Goal: Task Accomplishment & Management: Use online tool/utility

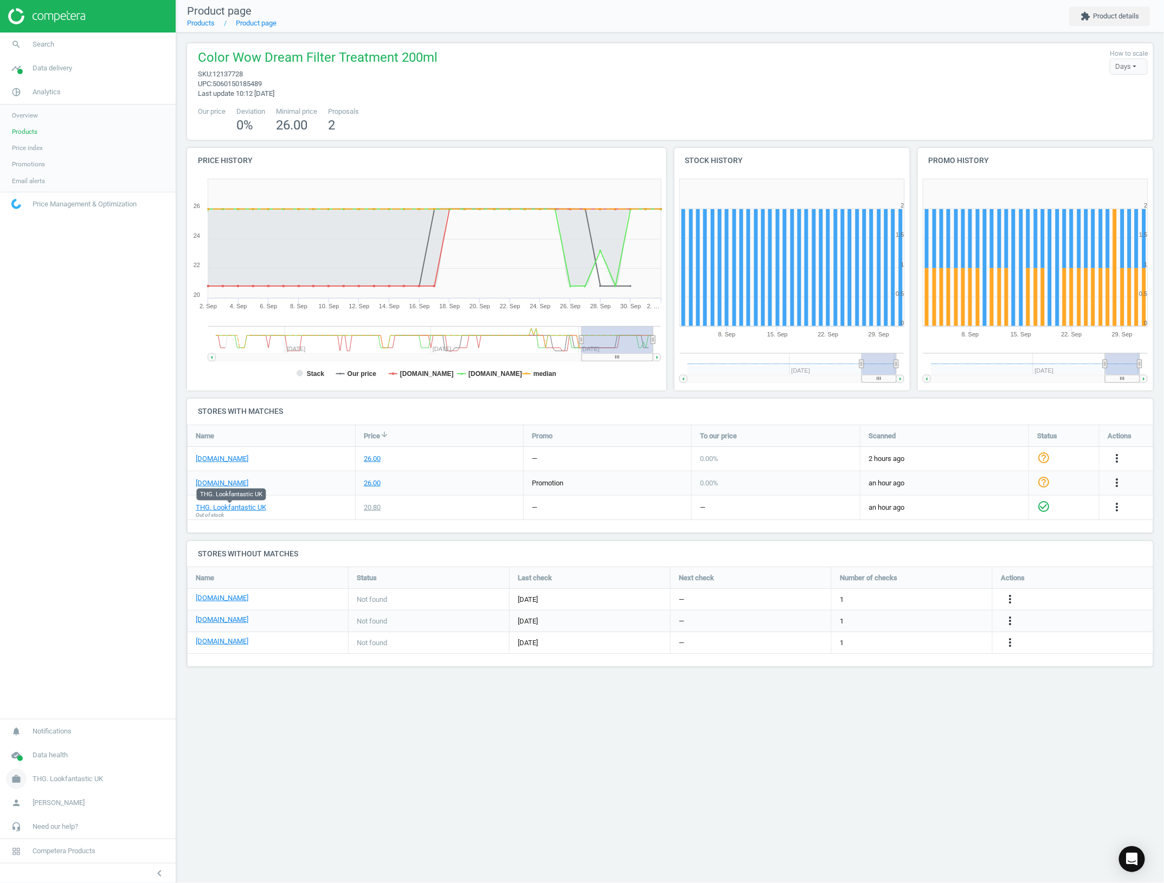
click at [61, 779] on span "THG. Lookfantastic UK" at bounding box center [68, 779] width 70 height 10
click at [53, 743] on span "Switch campaign" at bounding box center [36, 747] width 48 height 9
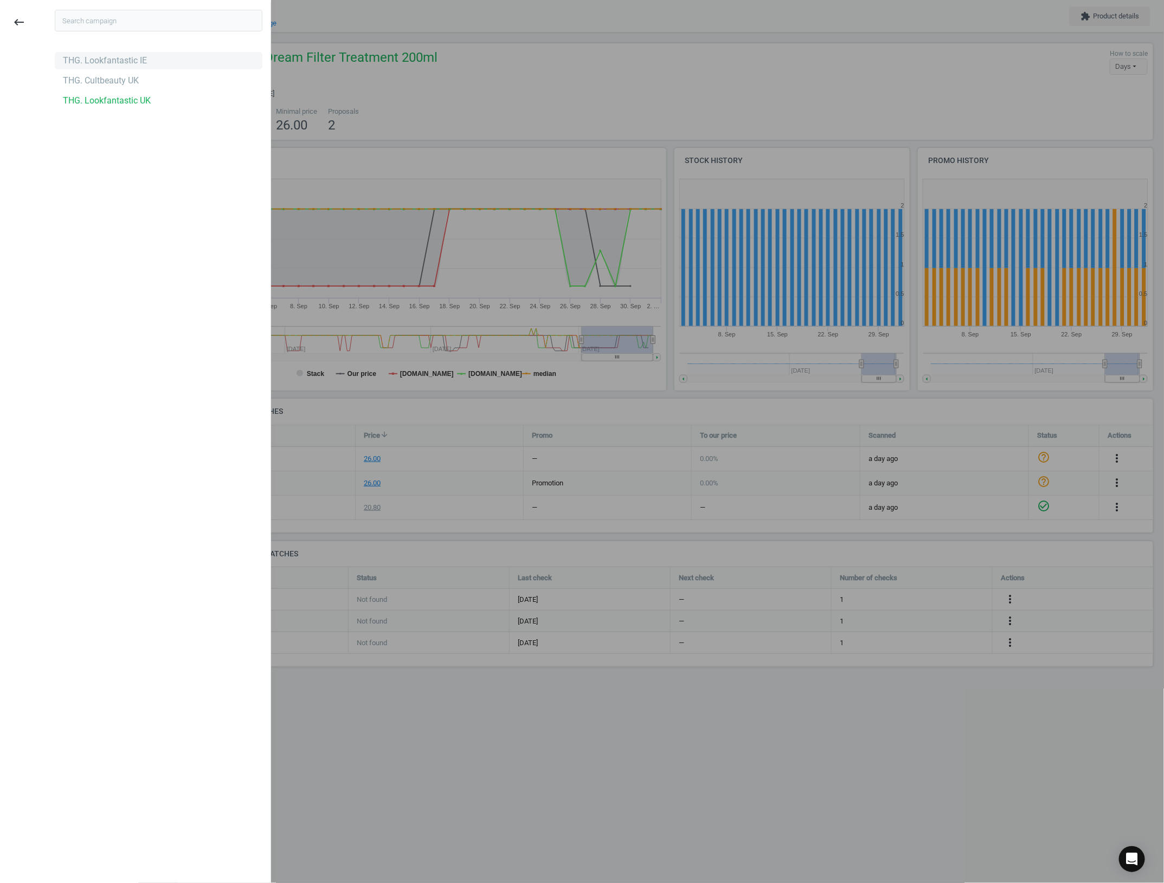
click at [153, 68] on div "THG. Lookfantastic IE" at bounding box center [159, 60] width 208 height 17
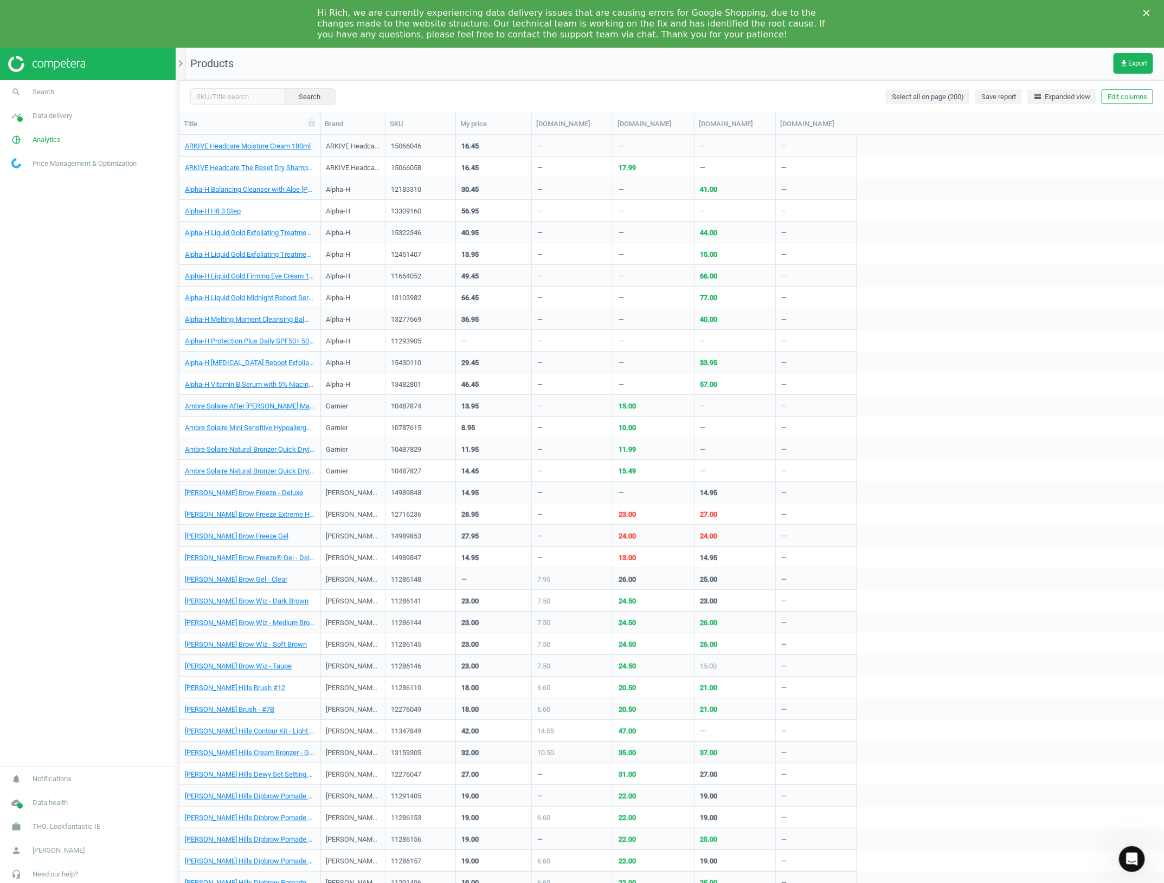
click at [54, 341] on nav "search Search timeline Data delivery Overview Matches dashboard Matches Rematch…" at bounding box center [88, 423] width 176 height 687
drag, startPoint x: 621, startPoint y: 15, endPoint x: 749, endPoint y: 22, distance: 128.1
click at [749, 22] on div "Hi Rich, we are currently experiencing data delivery issues that are causing er…" at bounding box center [574, 24] width 512 height 33
click at [755, 25] on div "Hi Rich, we are currently experiencing data delivery issues that are causing er…" at bounding box center [574, 24] width 512 height 33
click at [1147, 9] on div "Hi Rich, we are currently experiencing data delivery issues that are causing er…" at bounding box center [582, 23] width 1164 height 39
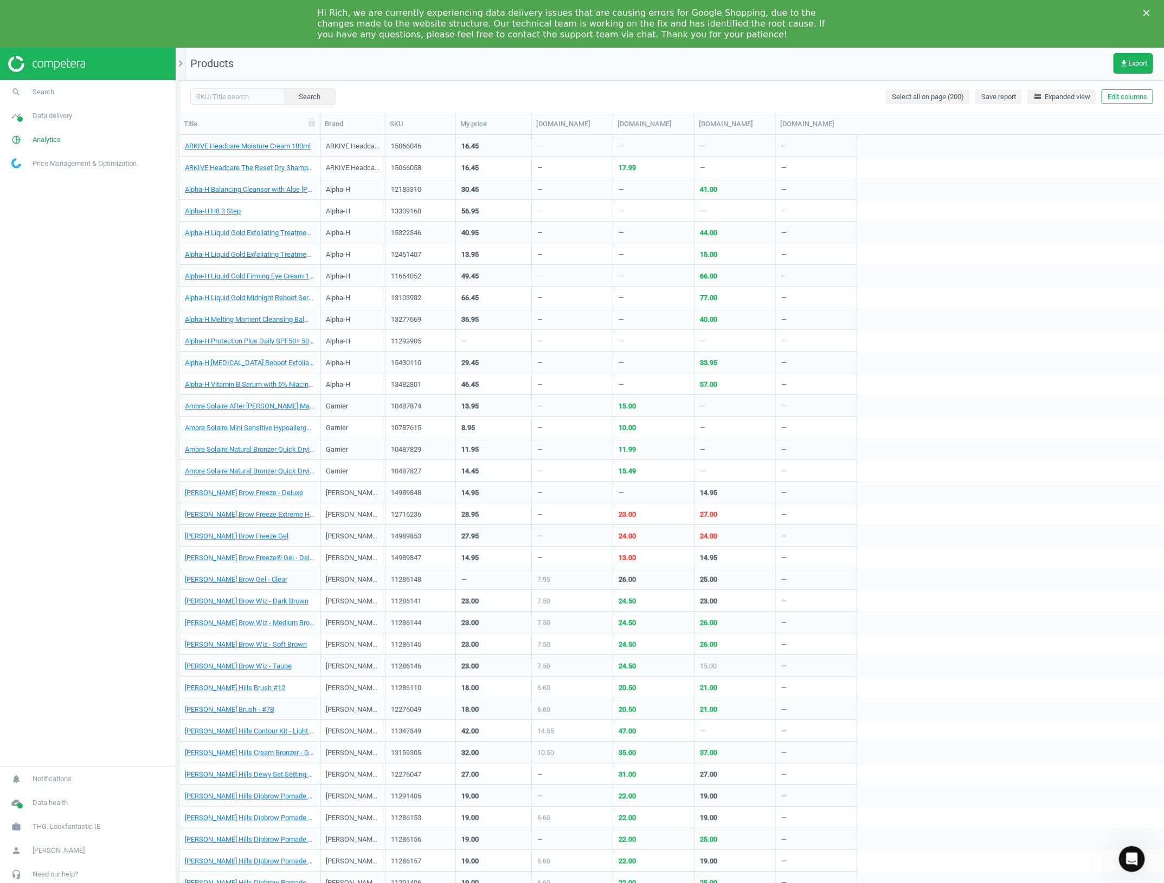
click at [1150, 15] on div "Close" at bounding box center [1148, 13] width 11 height 7
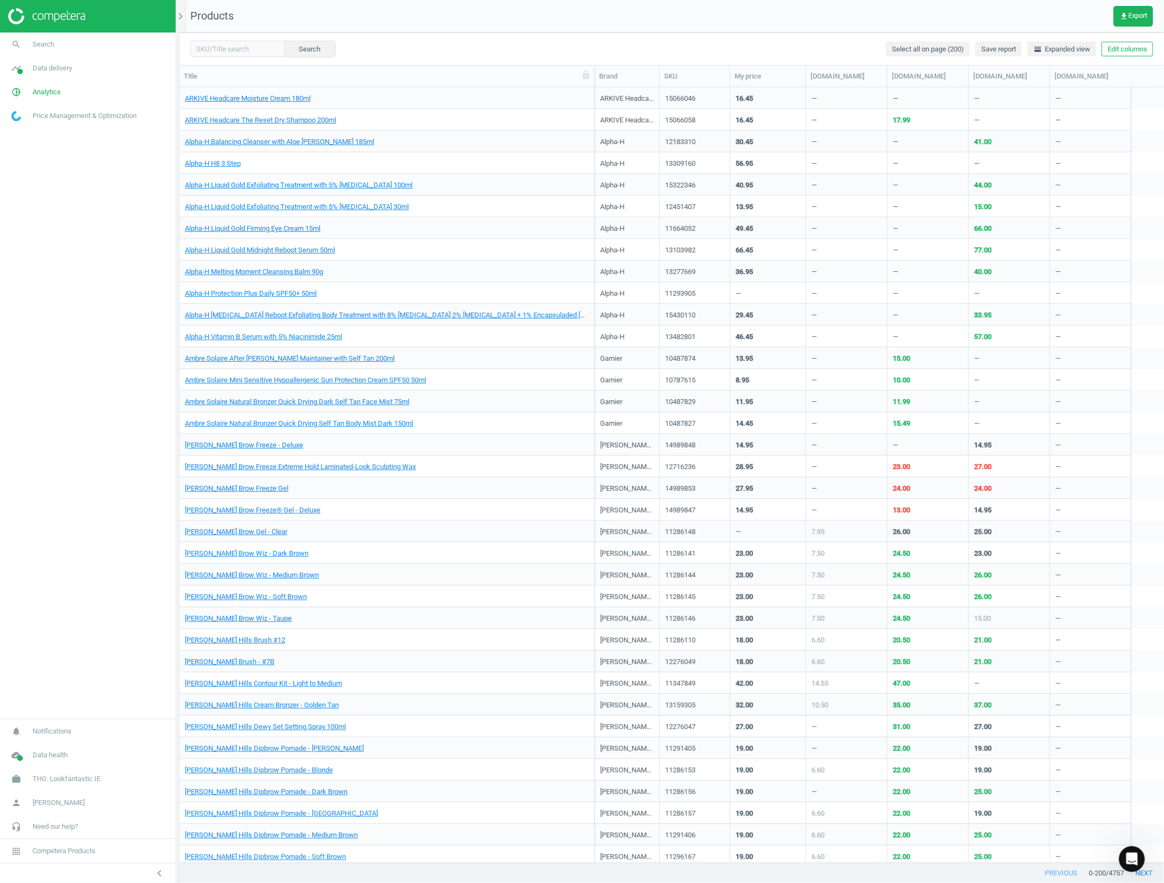
drag, startPoint x: 323, startPoint y: 77, endPoint x: 594, endPoint y: 99, distance: 272.4
click at [594, 99] on div "Title Brand SKU My price brownthomas.com boots.ie spacenk.com amazon.ie ARKIVE …" at bounding box center [671, 465] width 984 height 798
click at [1129, 42] on button "Edit columns" at bounding box center [1126, 49] width 51 height 15
click at [1020, 260] on div "General Title SKU My price Suggested price Competitors Similar products Stock P…" at bounding box center [1082, 199] width 161 height 217
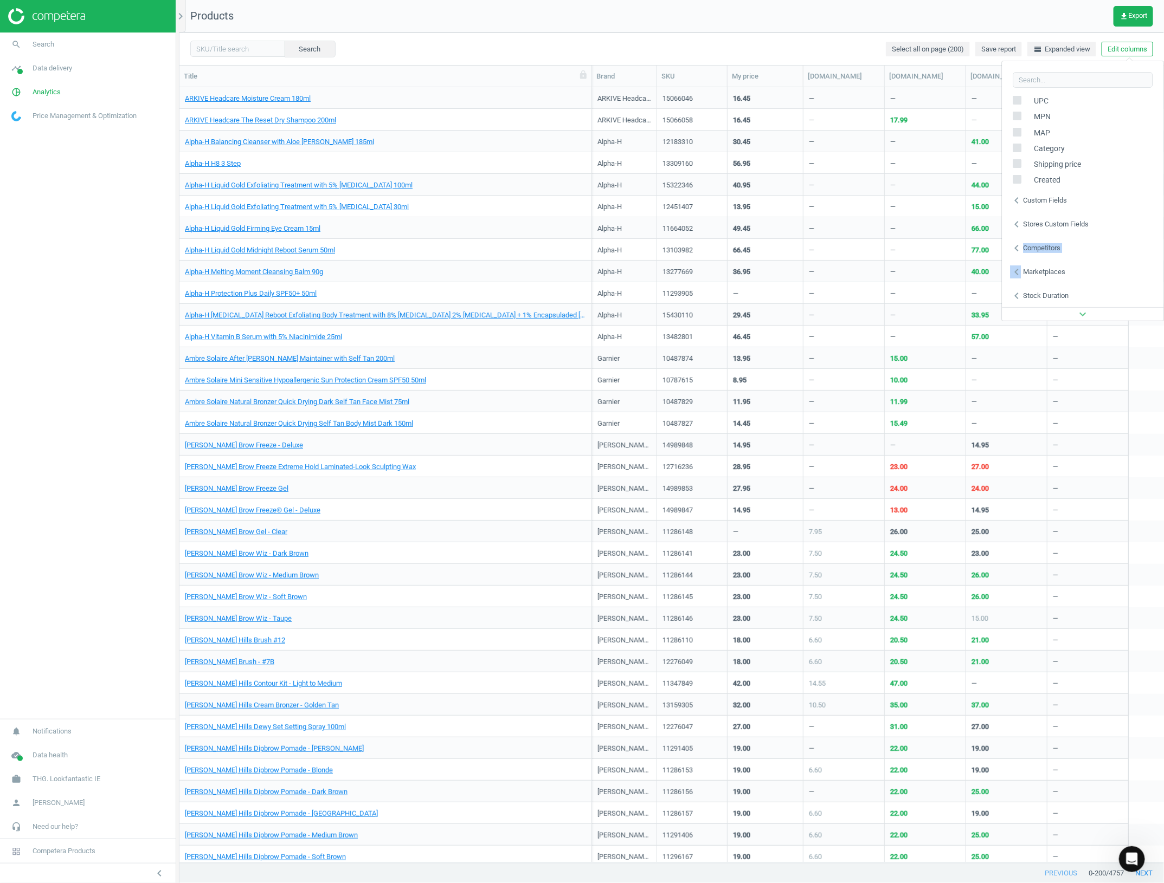
click at [1039, 240] on div "chevron_left Competitors" at bounding box center [1082, 248] width 161 height 24
click at [854, 211] on span "brownthomas.com" at bounding box center [867, 209] width 63 height 10
click at [826, 215] on div "brownthomas.com" at bounding box center [904, 209] width 189 height 16
click at [831, 225] on label at bounding box center [828, 224] width 16 height 10
click at [828, 225] on input "checkbox" at bounding box center [824, 224] width 7 height 7
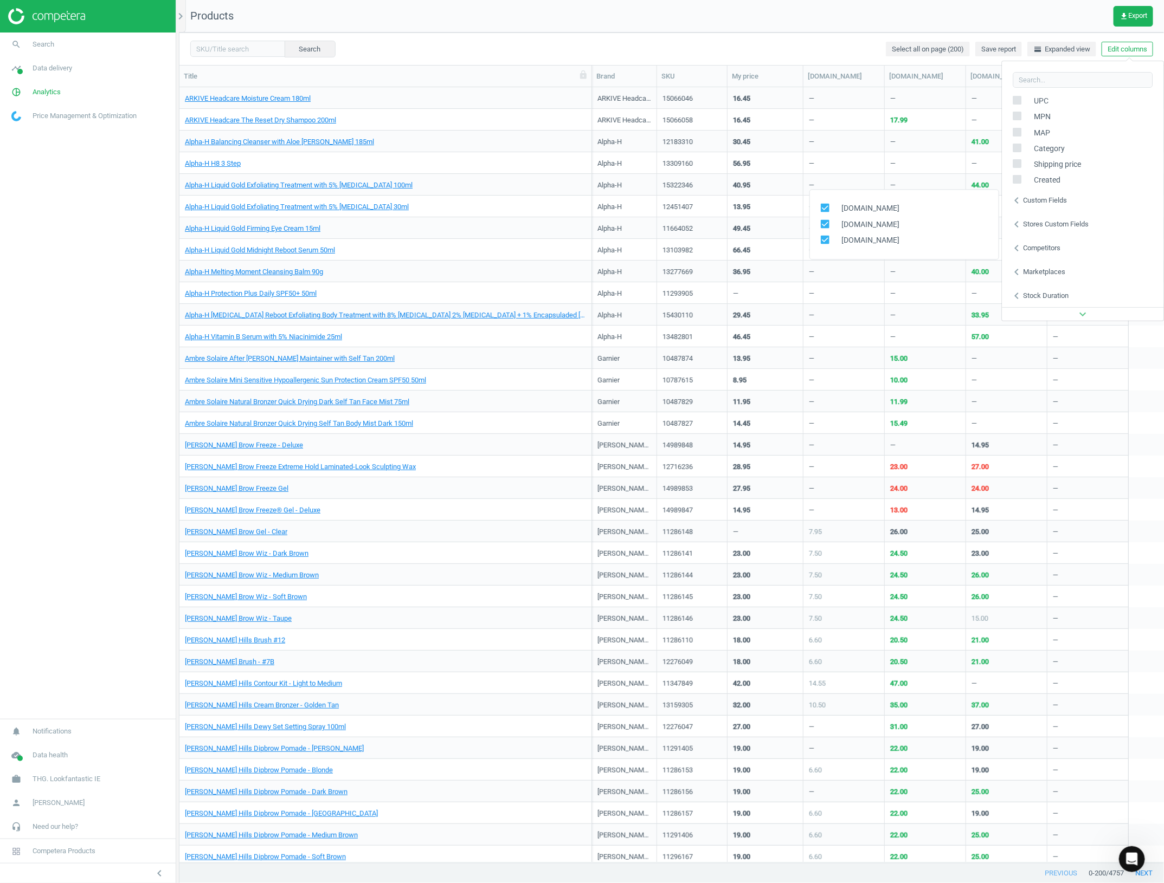
checkbox input "false"
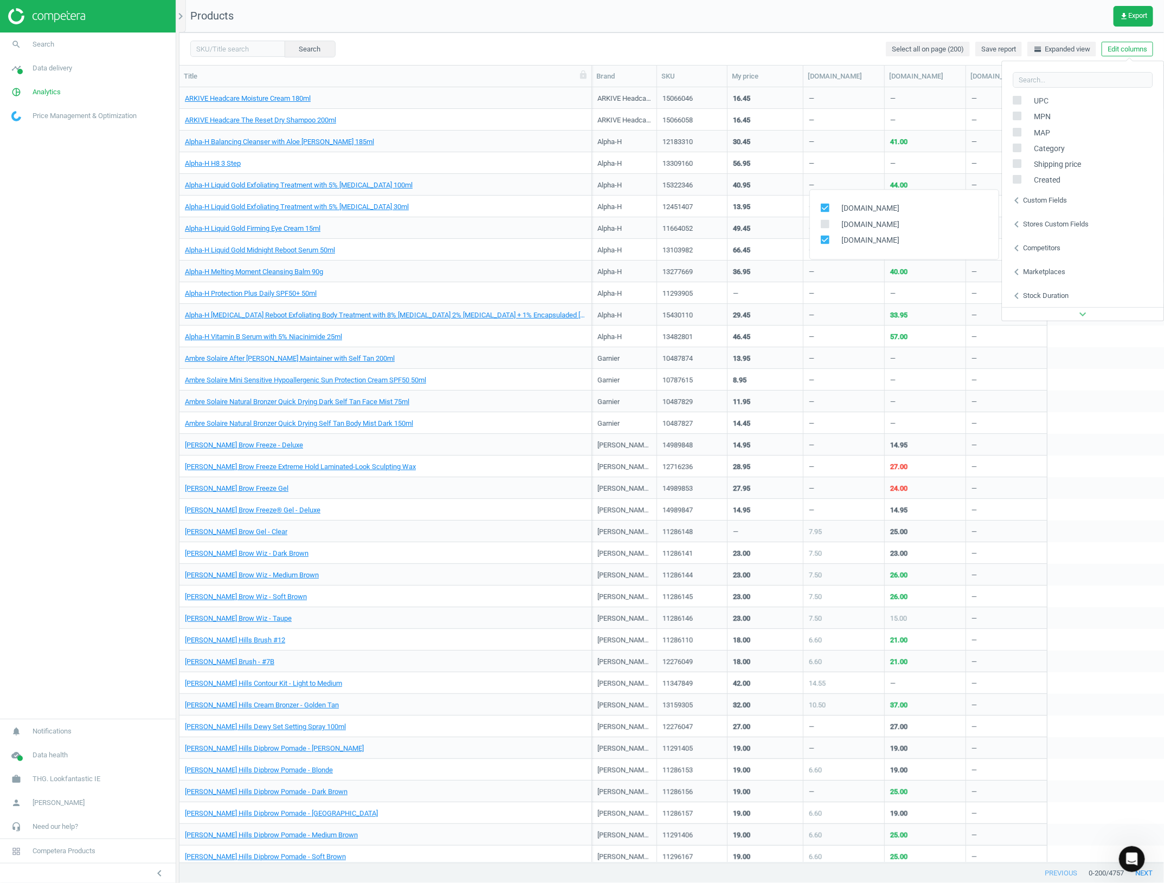
click at [819, 238] on div "[DOMAIN_NAME]" at bounding box center [904, 240] width 189 height 16
click at [822, 237] on input "checkbox" at bounding box center [824, 239] width 7 height 7
checkbox input "false"
drag, startPoint x: 825, startPoint y: 203, endPoint x: 840, endPoint y: 203, distance: 14.6
click at [826, 204] on icon at bounding box center [824, 208] width 9 height 9
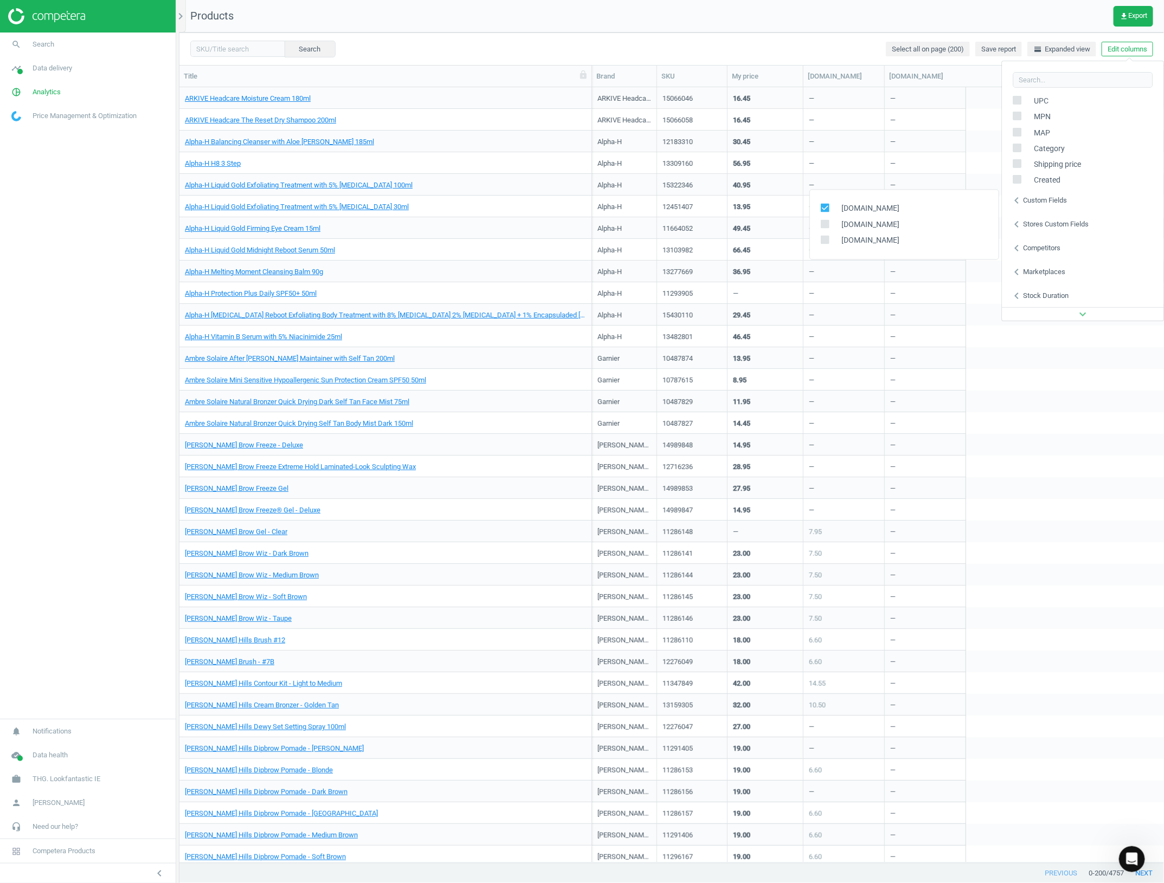
click at [826, 204] on input "checkbox" at bounding box center [824, 207] width 7 height 7
checkbox input "false"
click at [1031, 268] on div "Marketplaces" at bounding box center [1044, 272] width 42 height 10
click at [1061, 277] on div "chevron_left Marketplaces" at bounding box center [1082, 272] width 161 height 24
drag, startPoint x: 49, startPoint y: 605, endPoint x: 69, endPoint y: 605, distance: 20.6
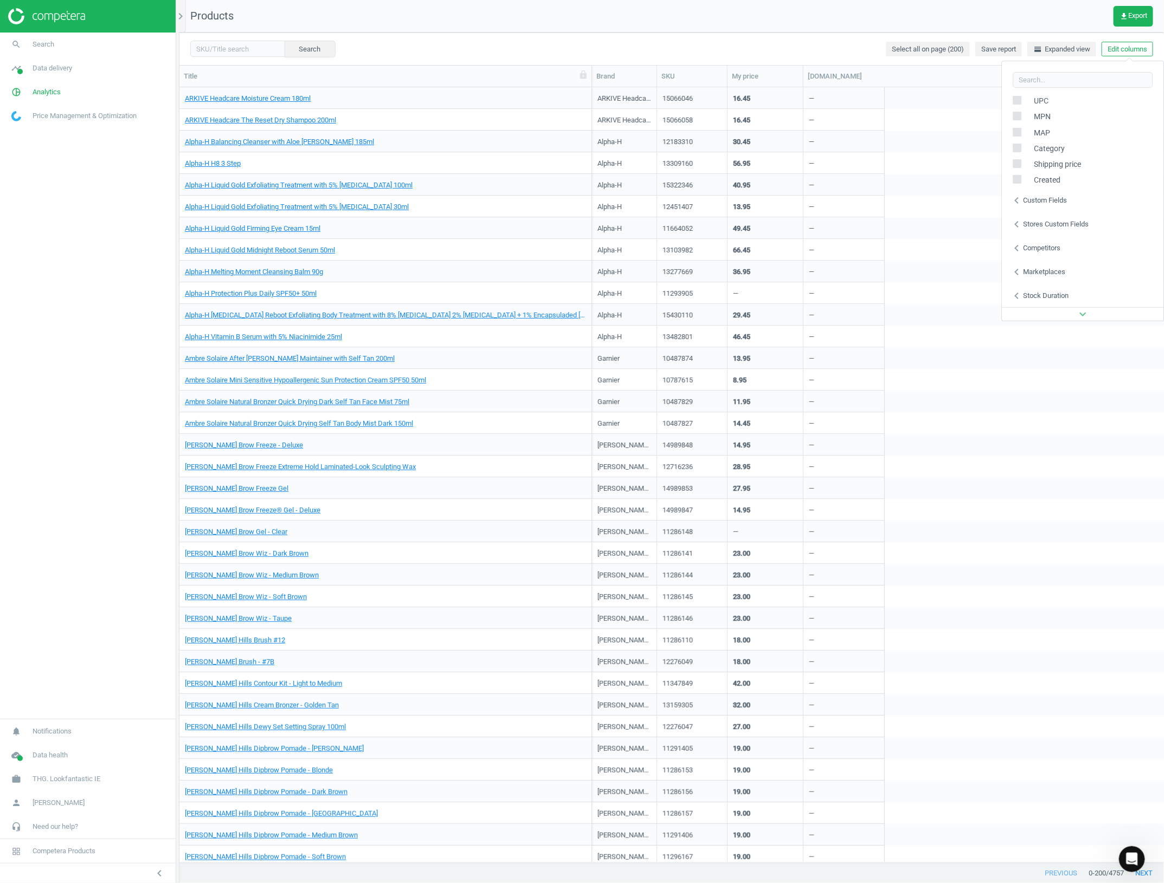
click at [55, 605] on nav "search Search timeline Data delivery Overview Matches dashboard Matches Rematch…" at bounding box center [88, 376] width 176 height 687
click at [863, 74] on div "amazon.ie" at bounding box center [843, 77] width 73 height 10
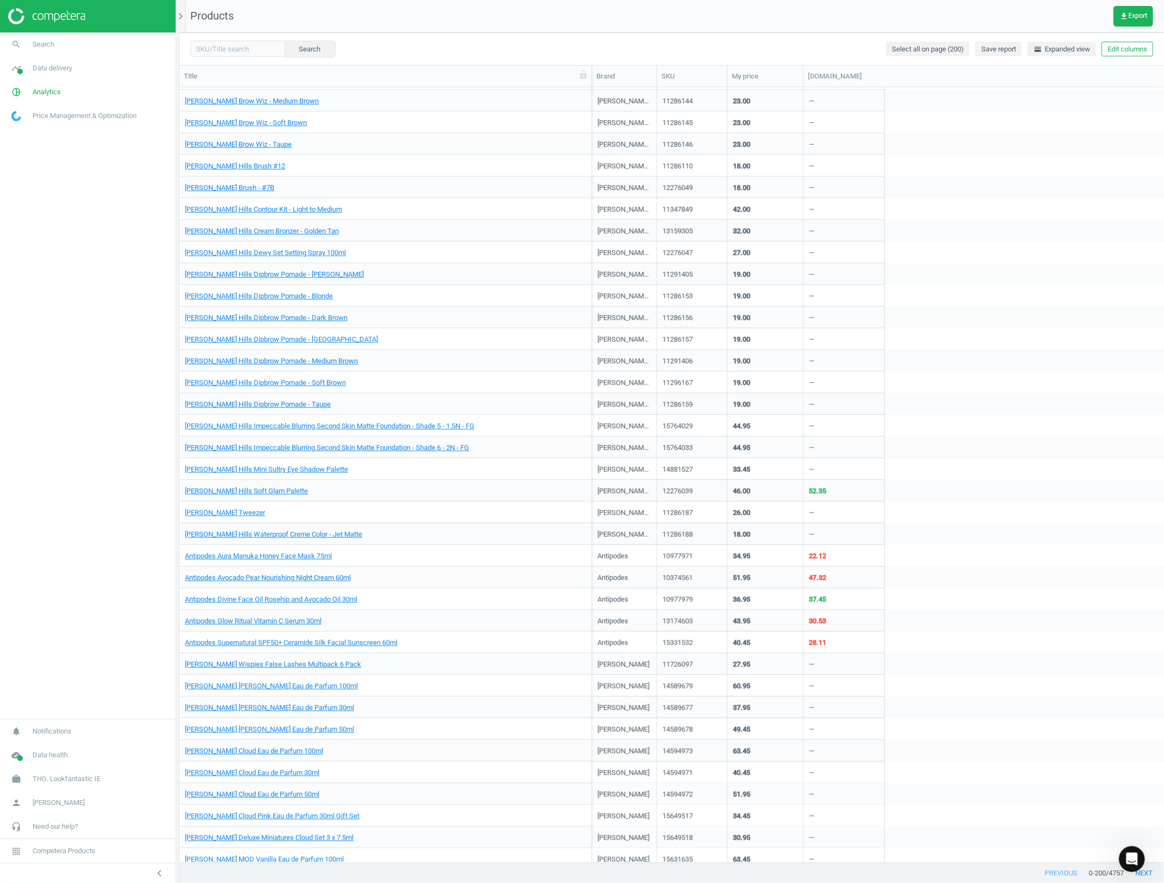
scroll to position [745, 0]
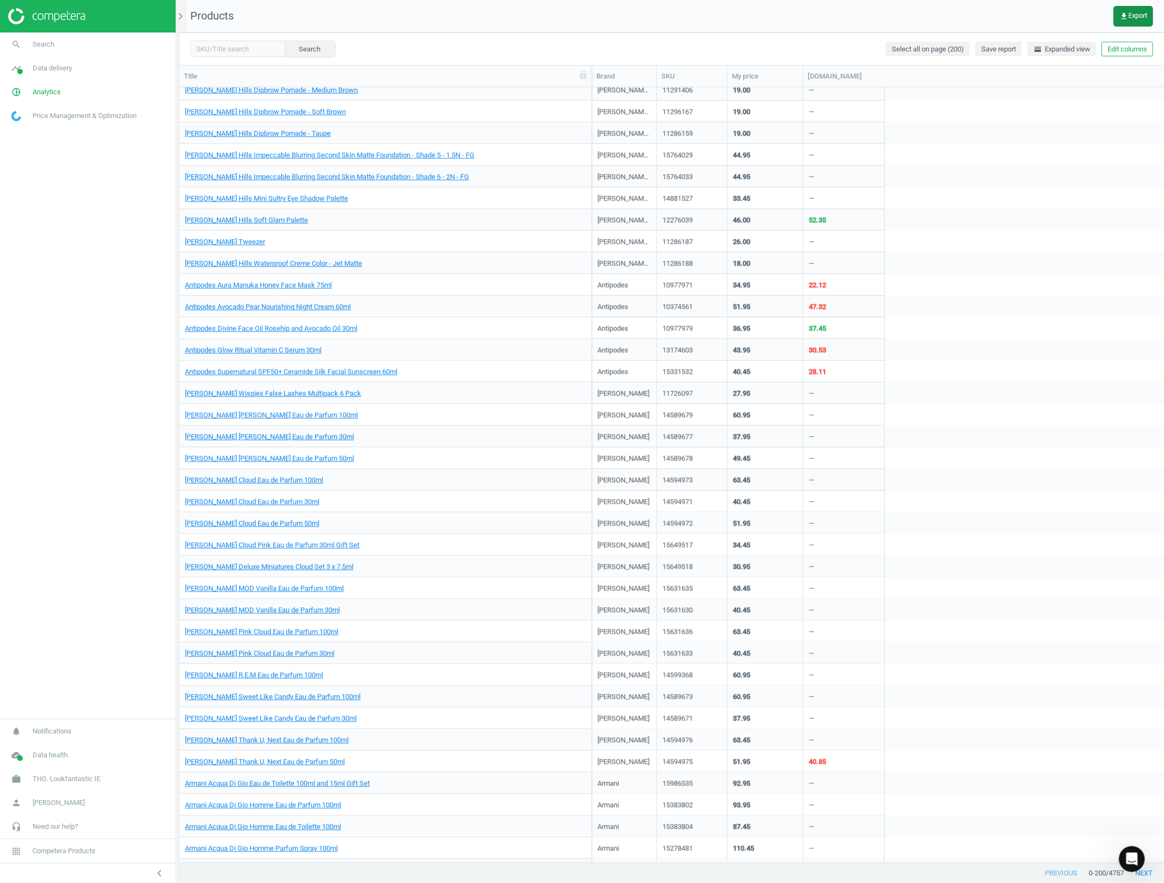
click at [1115, 12] on button "get_app Export" at bounding box center [1133, 16] width 40 height 21
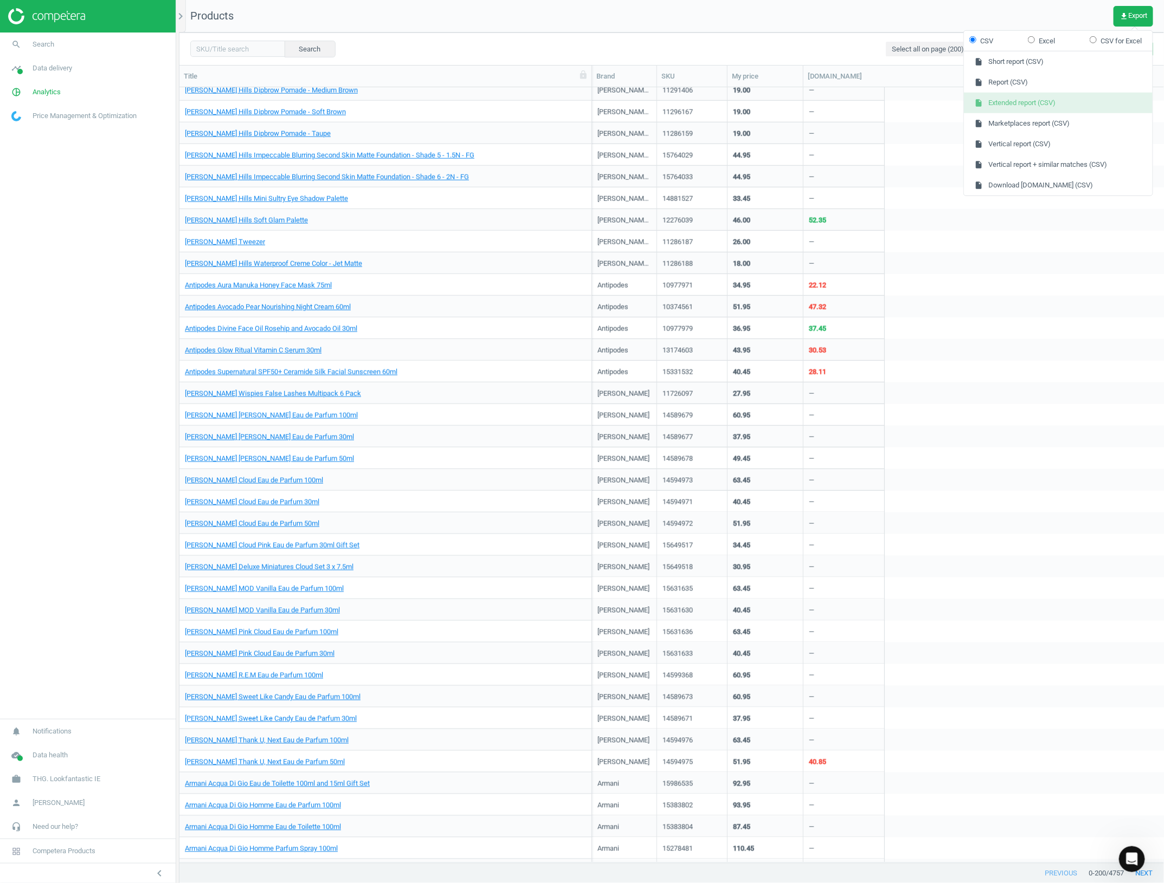
click at [1059, 108] on button "insert_drive_file Extended report (CSV)" at bounding box center [1058, 103] width 189 height 21
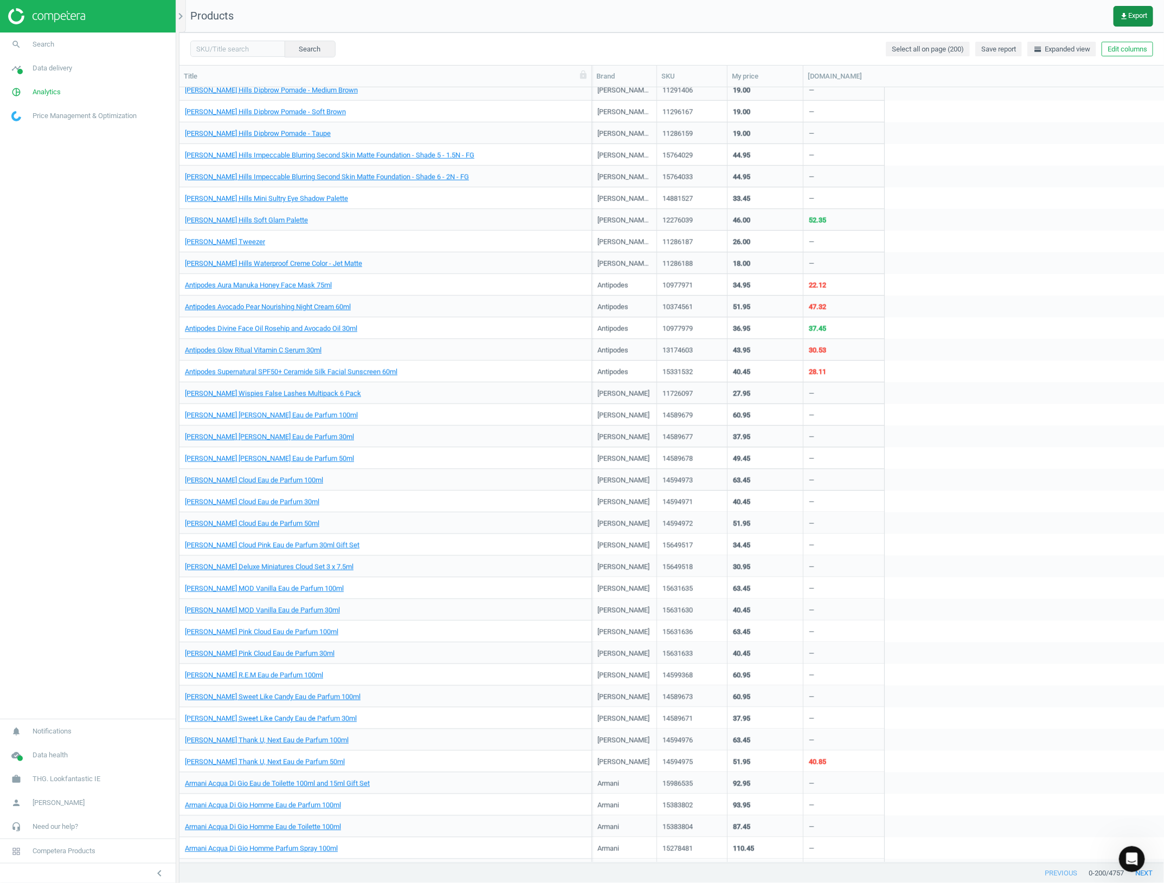
click at [1152, 15] on button "get_app Export" at bounding box center [1133, 16] width 40 height 21
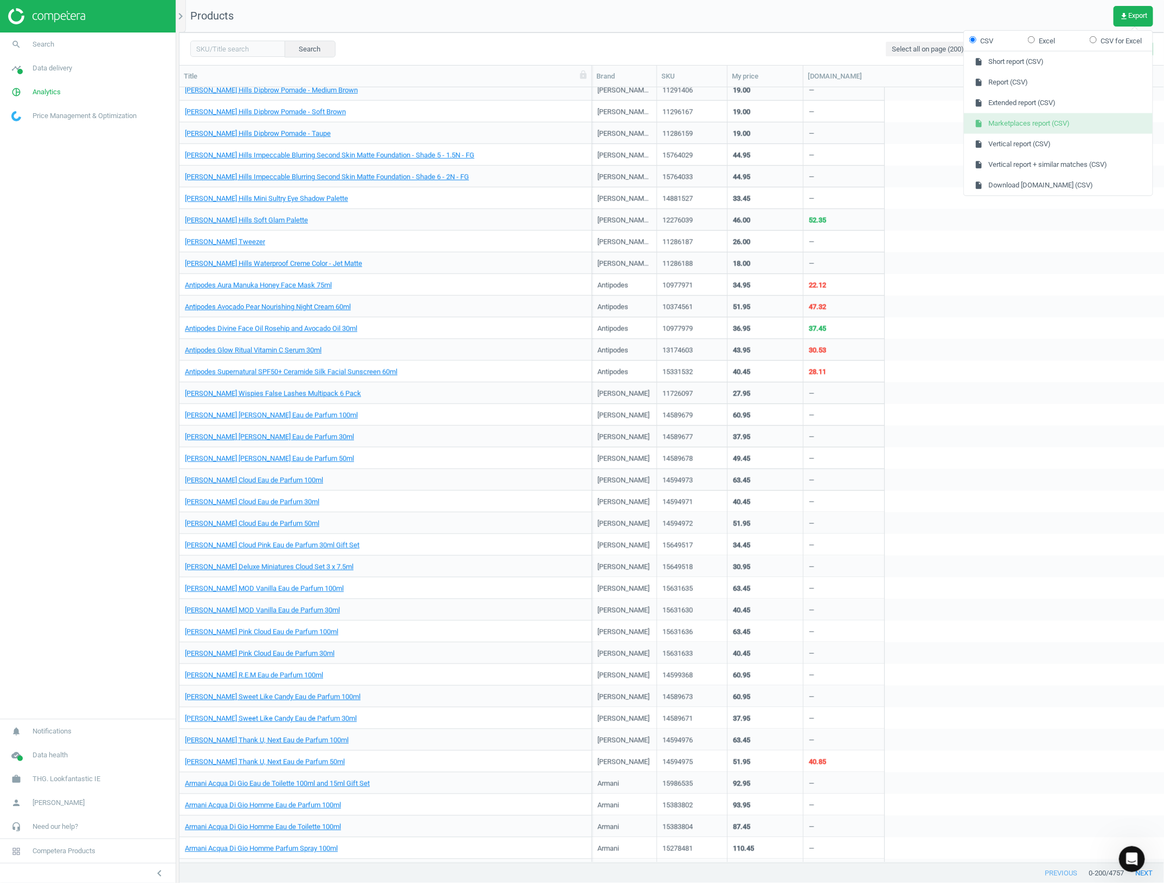
click at [1074, 122] on button "insert_drive_file Marketplaces report (CSV)" at bounding box center [1058, 123] width 189 height 21
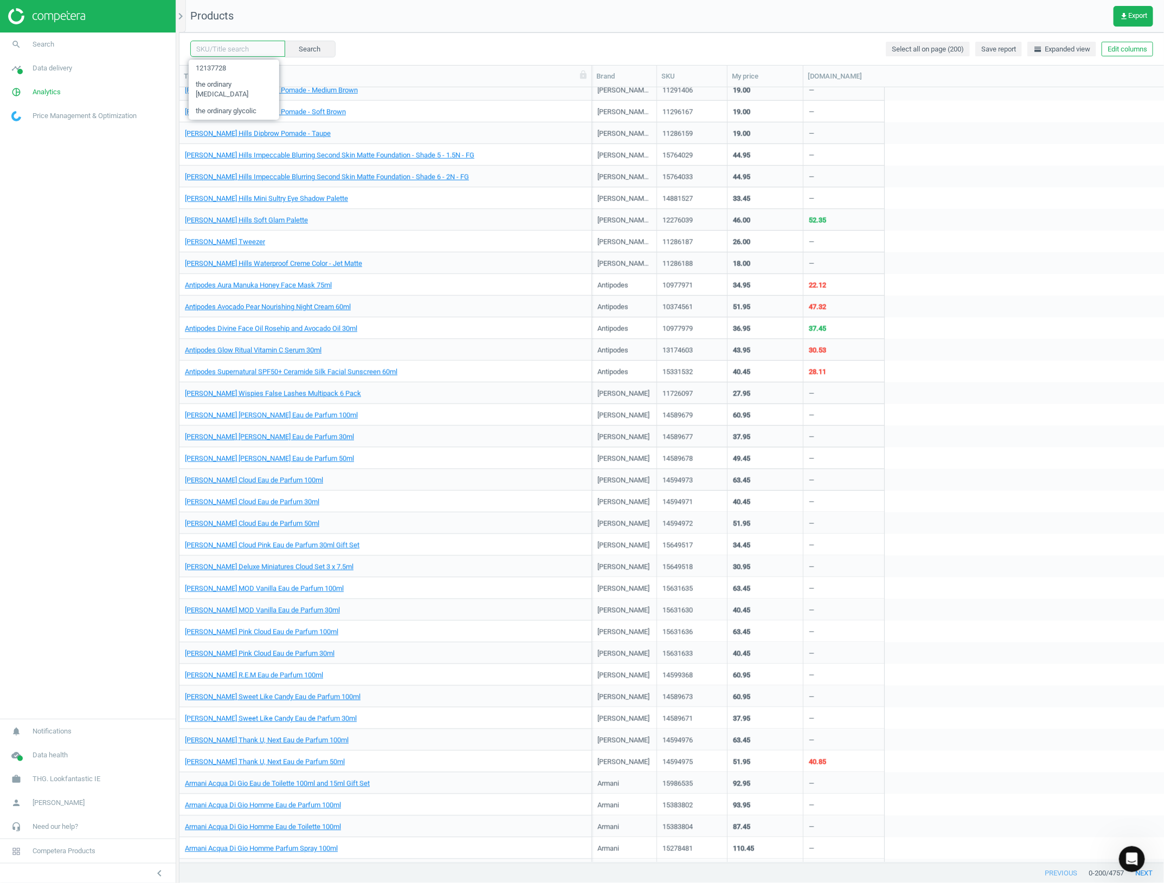
click at [216, 49] on input "text" at bounding box center [237, 49] width 95 height 16
paste input "11286157"
type input "11286157"
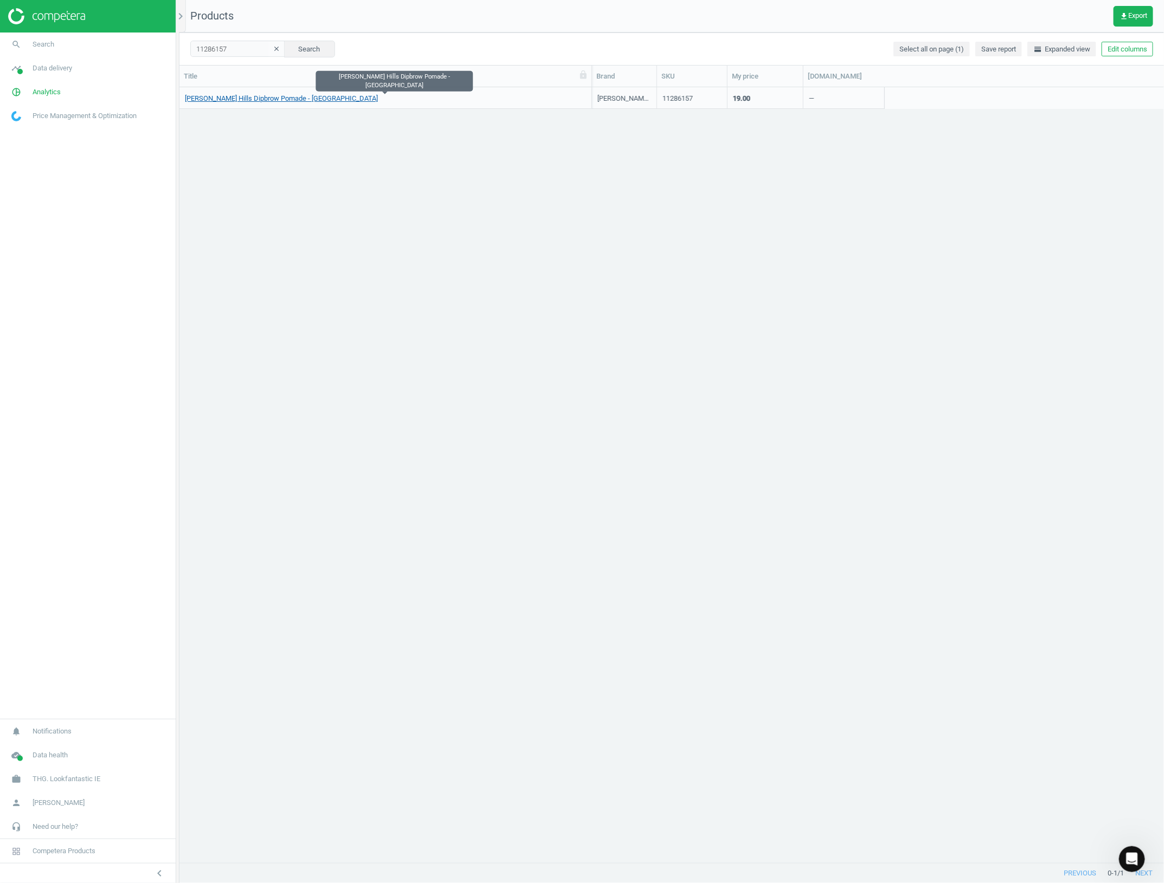
click at [256, 99] on link "Anastasia Beverly Hills Dipbrow Pomade - Ebony" at bounding box center [281, 99] width 193 height 10
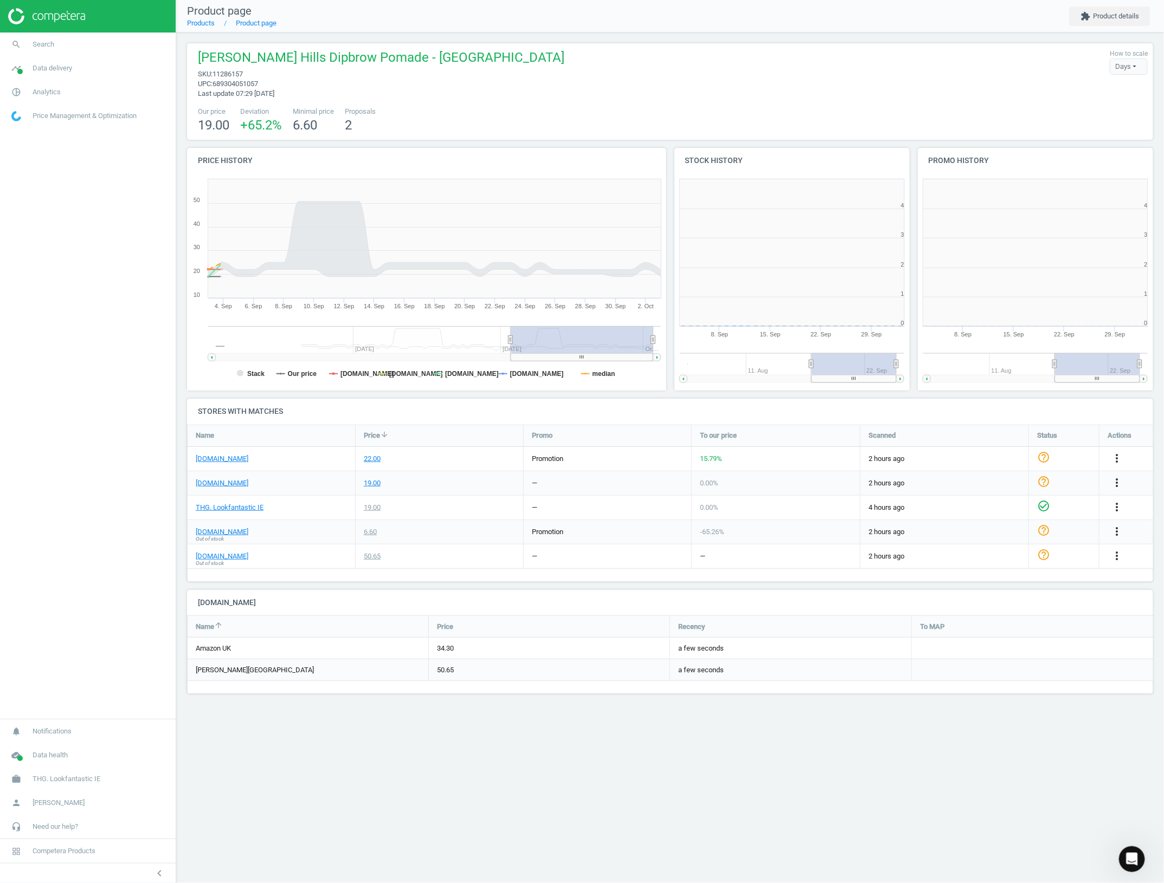
scroll to position [237, 256]
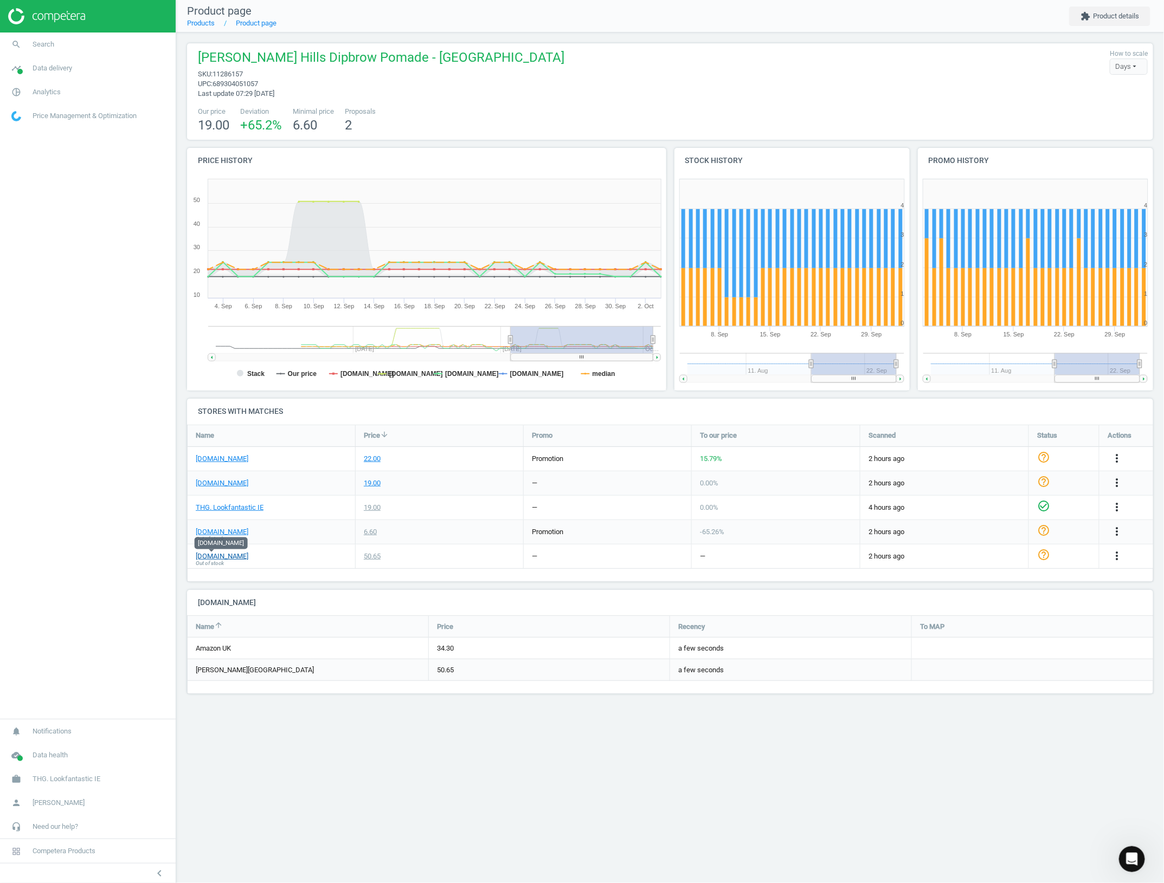
click at [217, 558] on link "amazon.ie" at bounding box center [222, 557] width 53 height 10
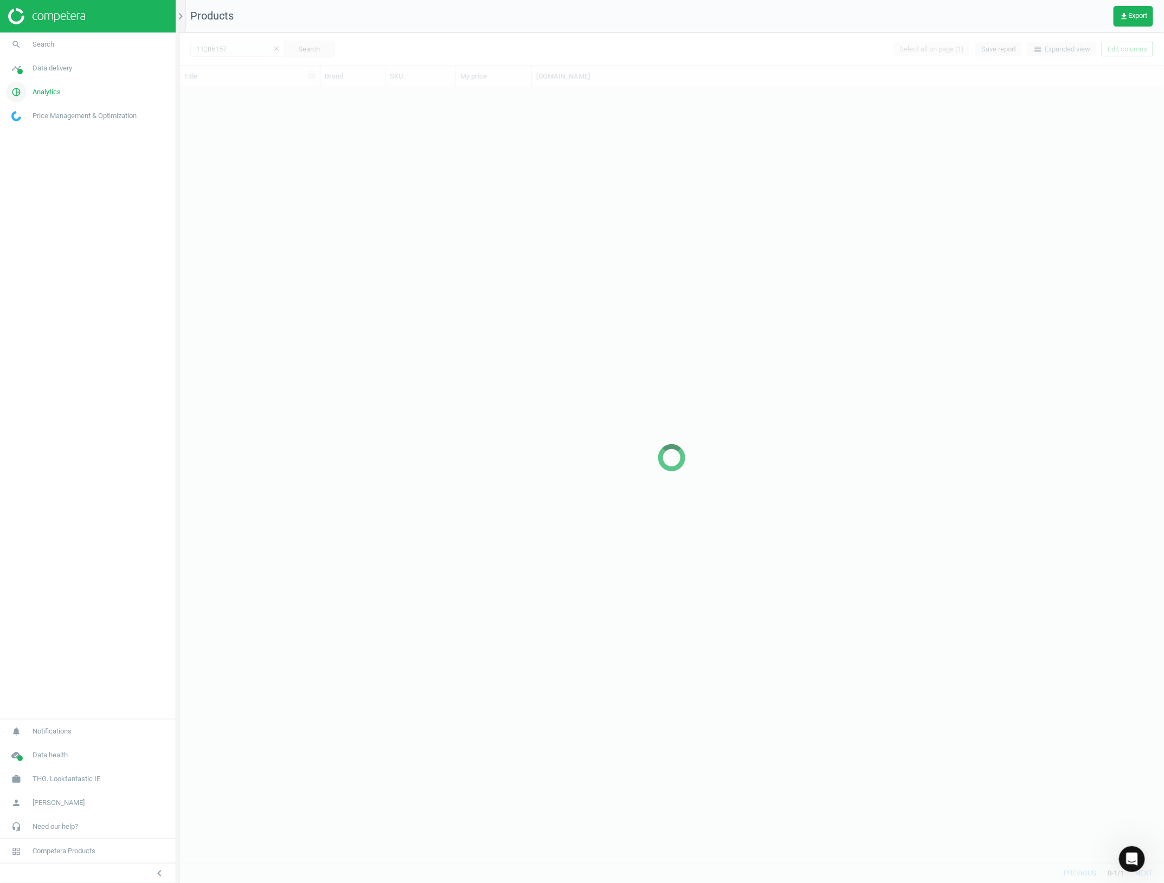
scroll to position [765, 974]
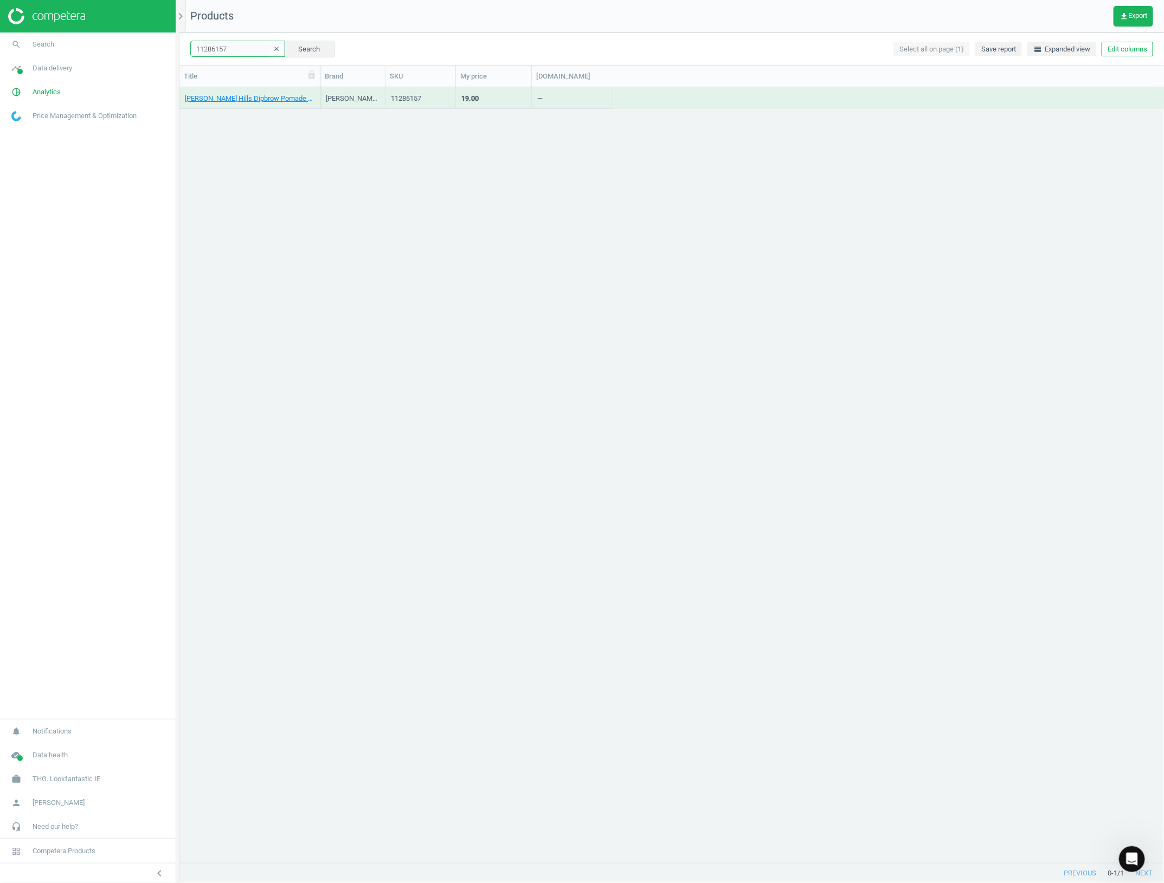
click at [243, 50] on input "11286157" at bounding box center [237, 49] width 95 height 16
paste input "0002631"
type input "10002631"
click at [314, 49] on button "Search" at bounding box center [309, 49] width 51 height 16
click at [286, 96] on link "Armani Diamonds Eau de Parfum - 50ml" at bounding box center [246, 99] width 122 height 10
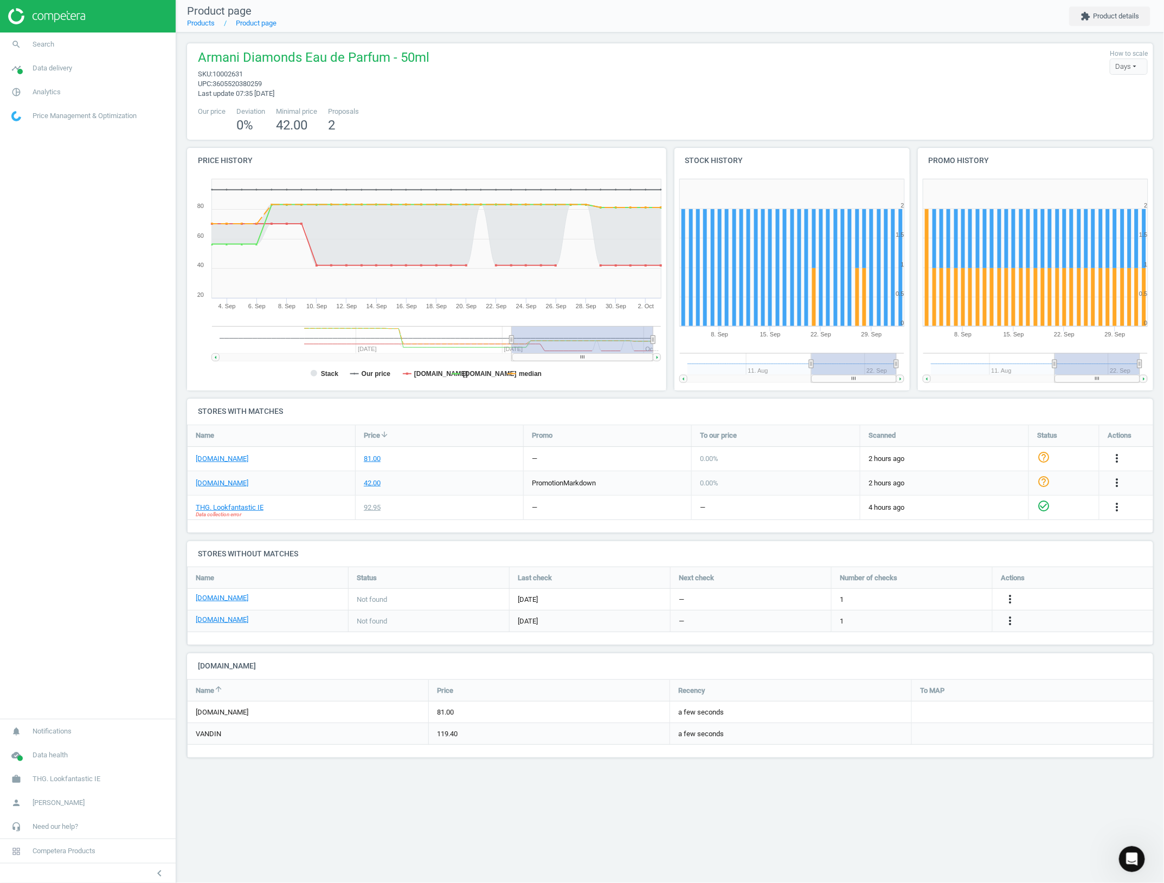
drag, startPoint x: 544, startPoint y: 352, endPoint x: 339, endPoint y: 337, distance: 204.9
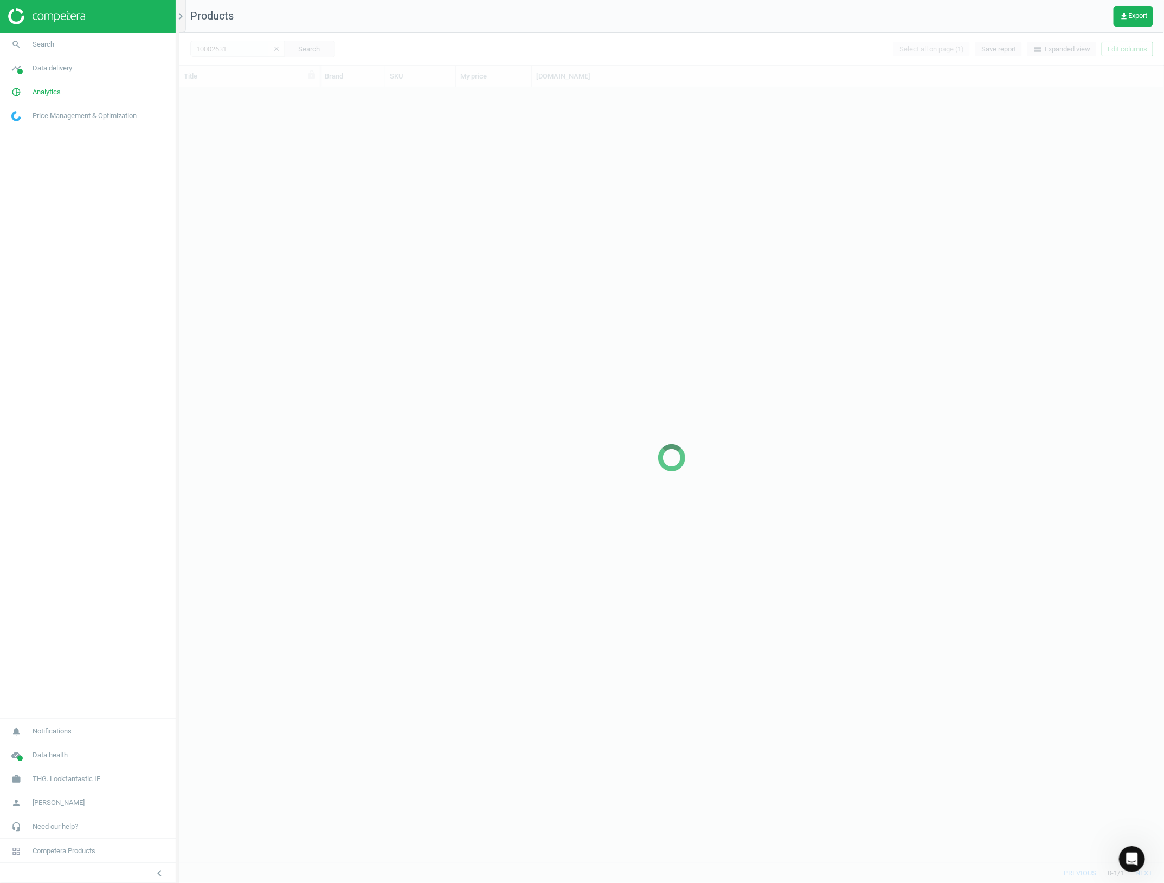
scroll to position [765, 974]
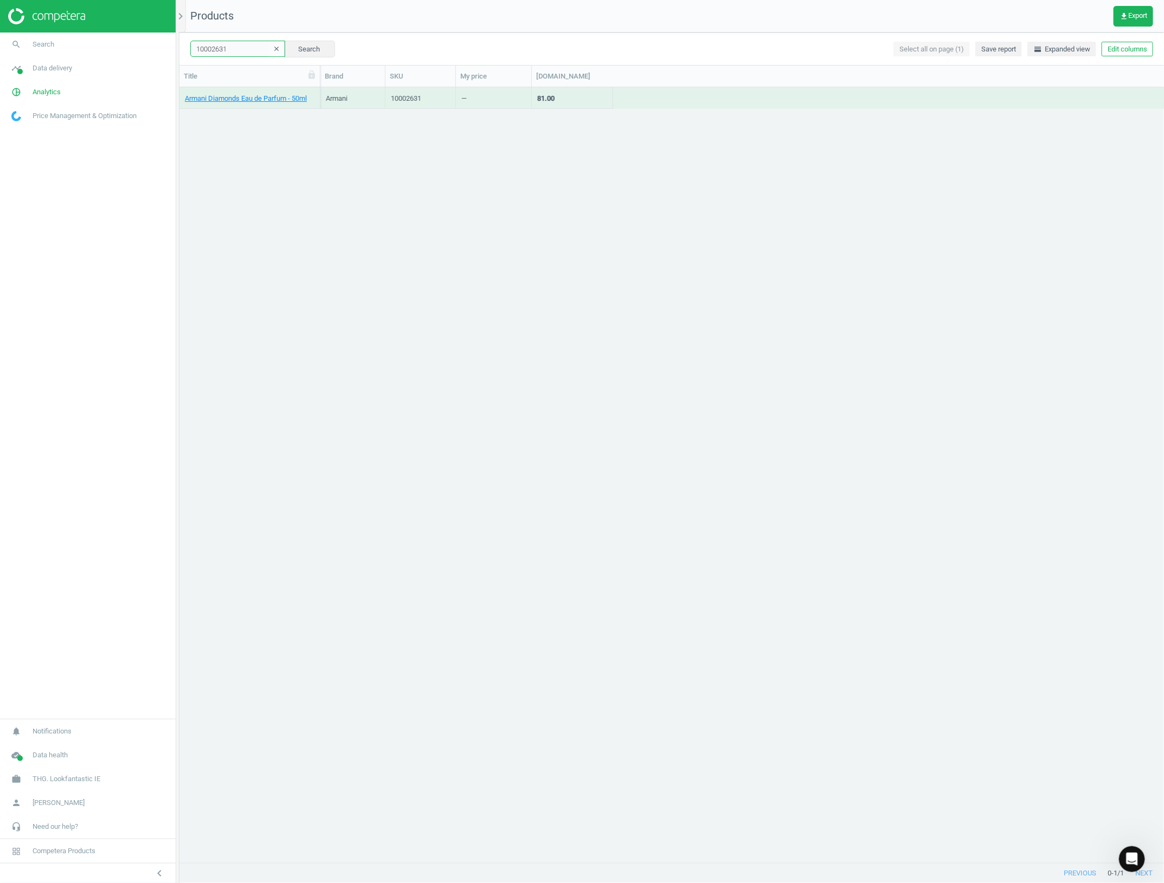
click at [238, 48] on input "10002631" at bounding box center [237, 49] width 95 height 16
paste input "1918613"
type input "11918613"
click at [303, 42] on button "Search" at bounding box center [309, 49] width 51 height 16
click at [267, 91] on div "Armani SI Passione Eau de Parfum - 30ml" at bounding box center [250, 97] width 130 height 19
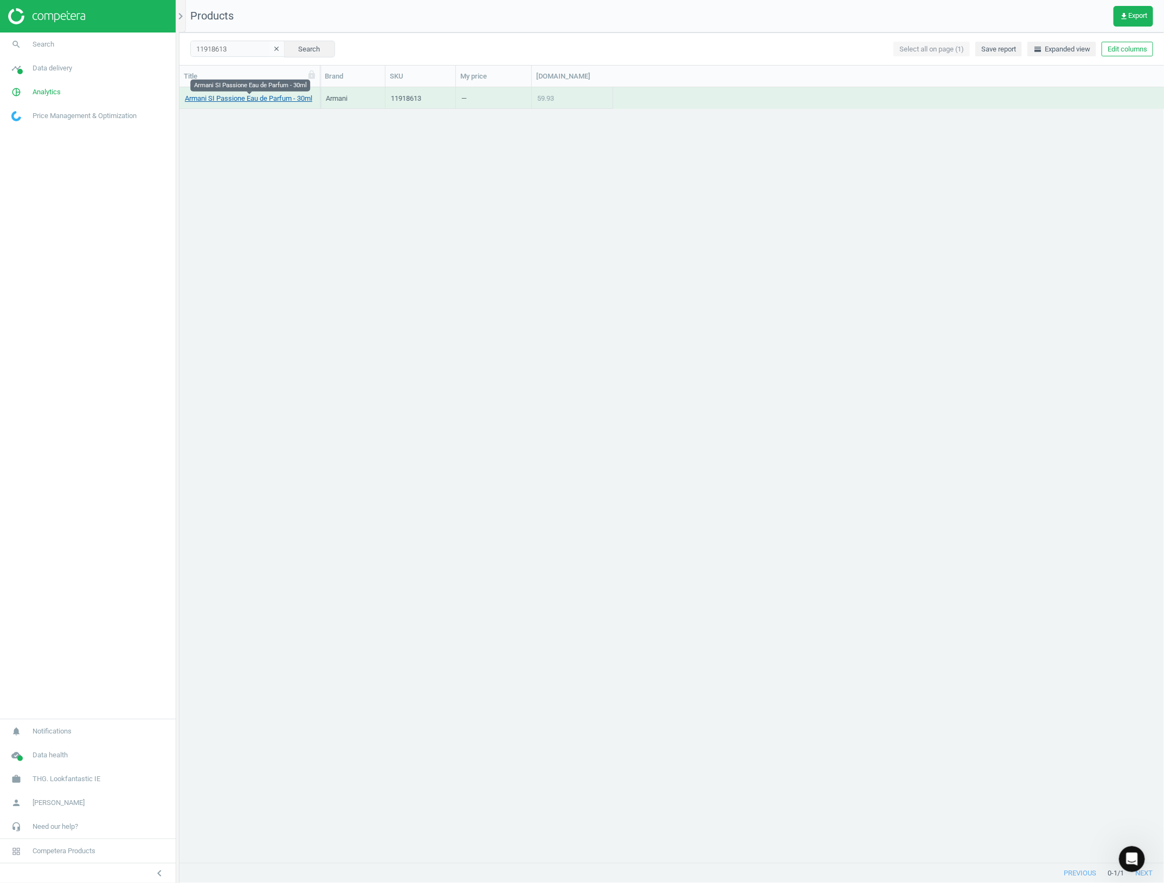
click at [266, 96] on link "Armani SI Passione Eau de Parfum - 30ml" at bounding box center [248, 99] width 127 height 10
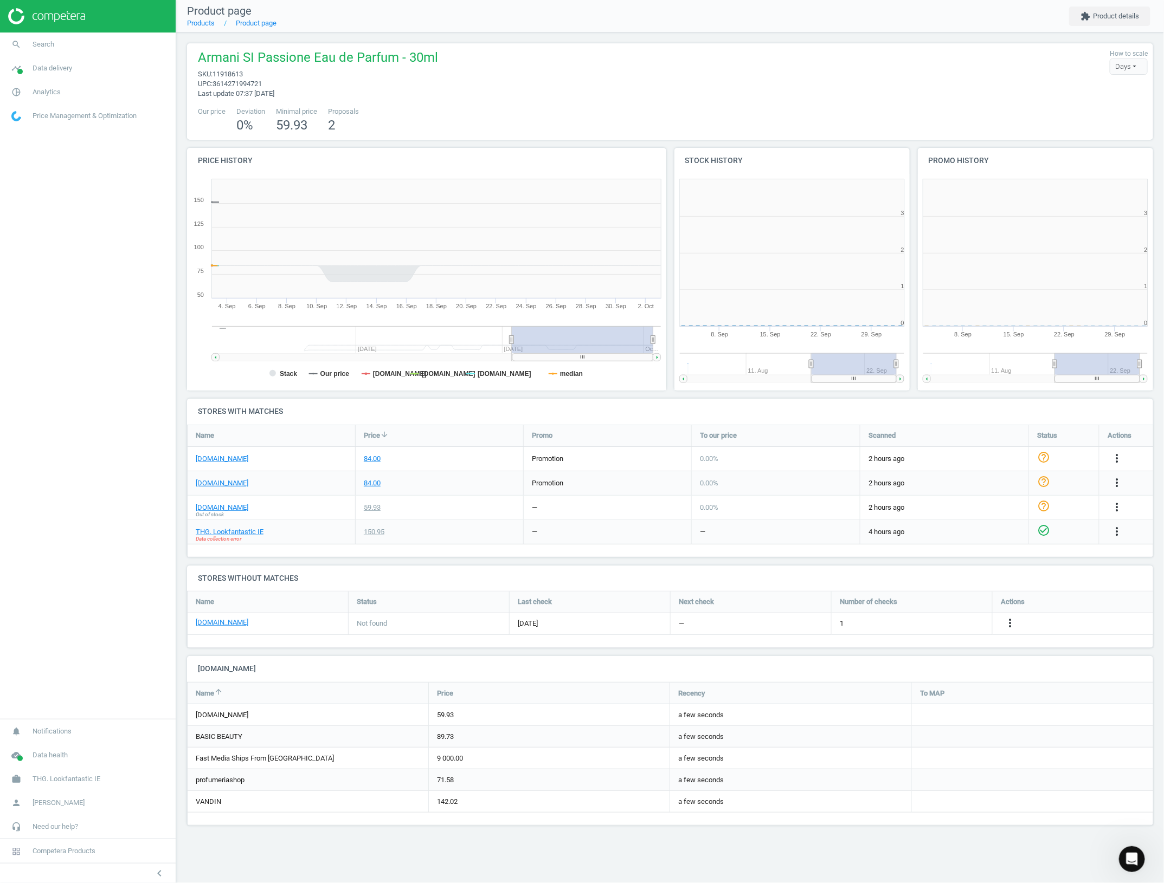
scroll to position [164, 987]
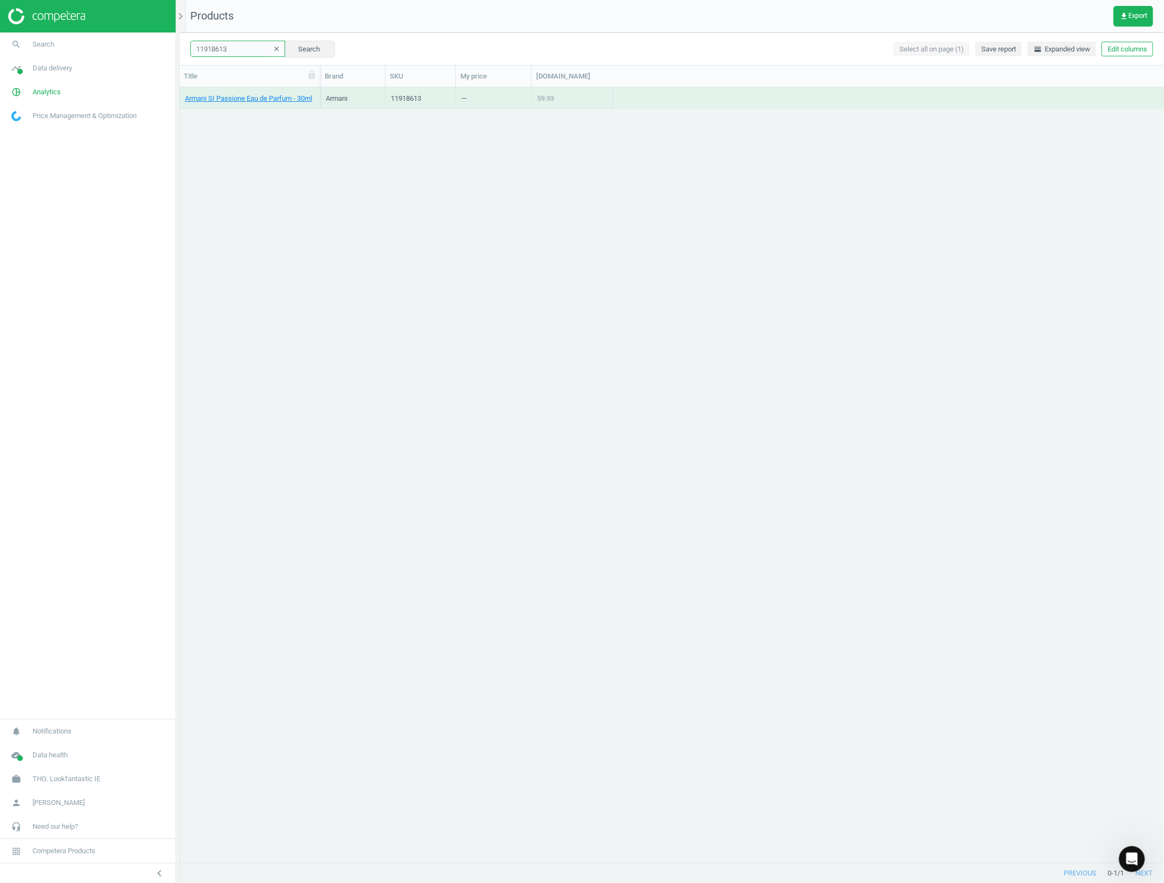
click at [250, 51] on input "11918613" at bounding box center [237, 49] width 95 height 16
paste input "2683715"
type input "12683715"
click at [285, 50] on button "Search" at bounding box center [309, 49] width 51 height 16
click at [269, 94] on link "Aveda Botanical Repair Strengthening Leave-In Treatment 100ml" at bounding box center [250, 99] width 130 height 10
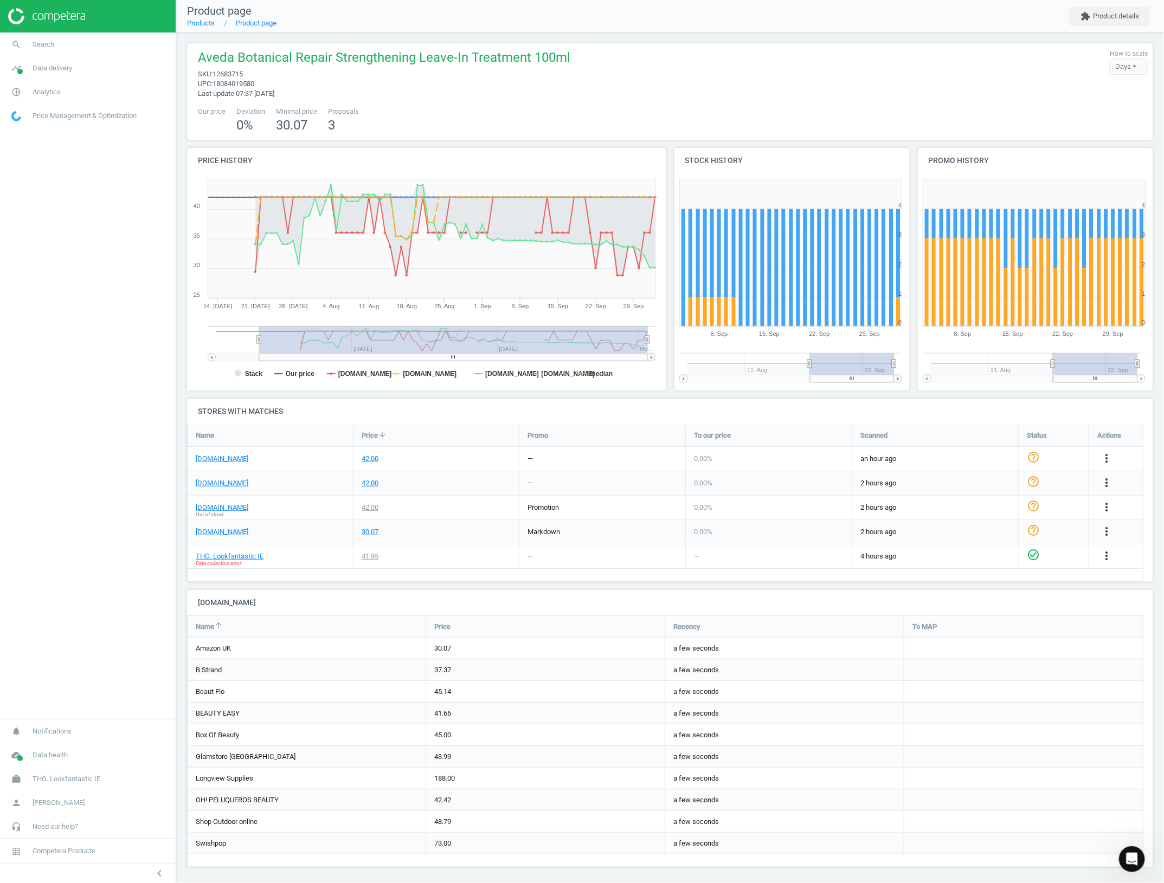
drag, startPoint x: 508, startPoint y: 339, endPoint x: 259, endPoint y: 359, distance: 249.6
click at [259, 359] on icon "Created with Highstock 6.2.0 1. Sep 15. Sep 29. Sep 25. Aug 8. Sep 22. Sep 18. …" at bounding box center [424, 282] width 474 height 217
click at [337, 372] on rect at bounding box center [424, 282] width 474 height 217
click at [355, 371] on tspan "[DOMAIN_NAME]" at bounding box center [365, 374] width 54 height 8
click at [429, 378] on tspan "brownthomas.com" at bounding box center [430, 374] width 54 height 8
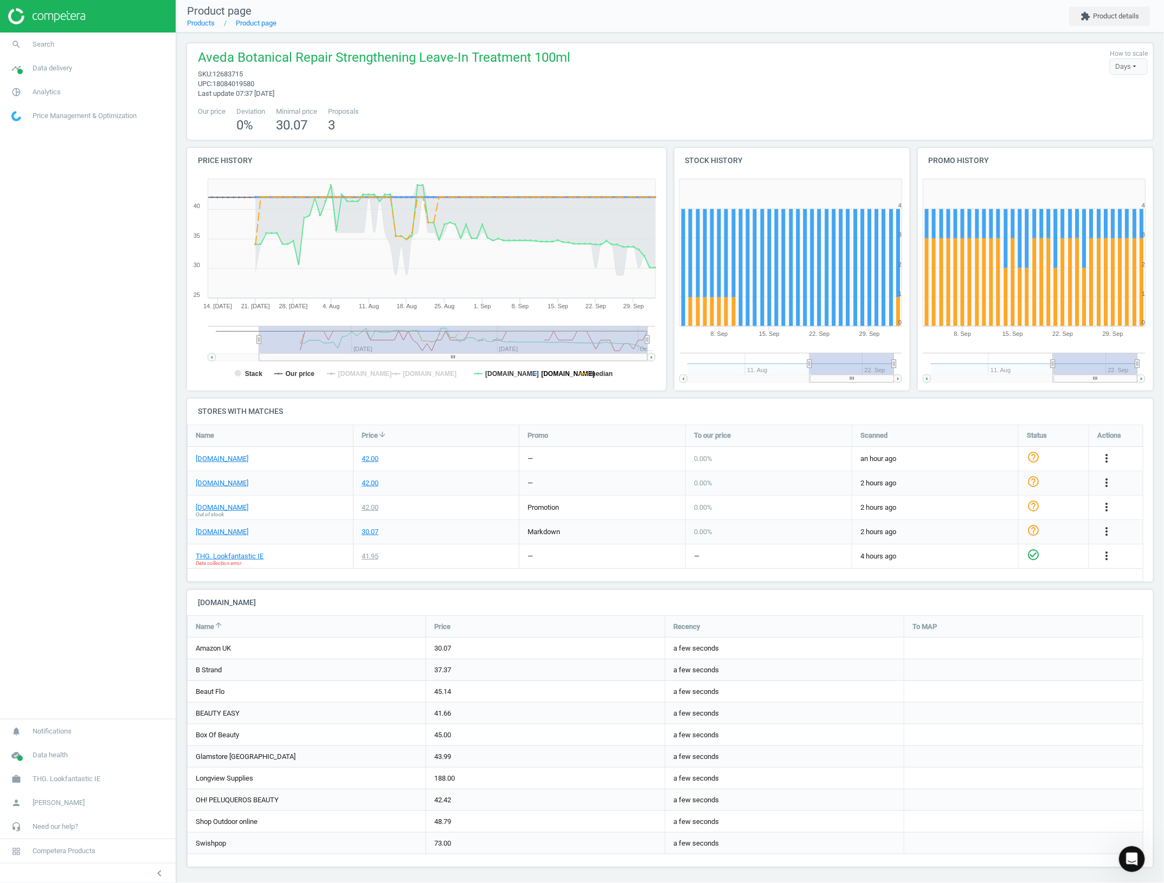
click at [545, 374] on tspan "boots.ie" at bounding box center [568, 374] width 54 height 8
click at [596, 367] on rect at bounding box center [424, 282] width 474 height 217
click at [597, 375] on tspan "median" at bounding box center [601, 374] width 23 height 8
click at [256, 376] on tspan "Stack" at bounding box center [253, 374] width 17 height 8
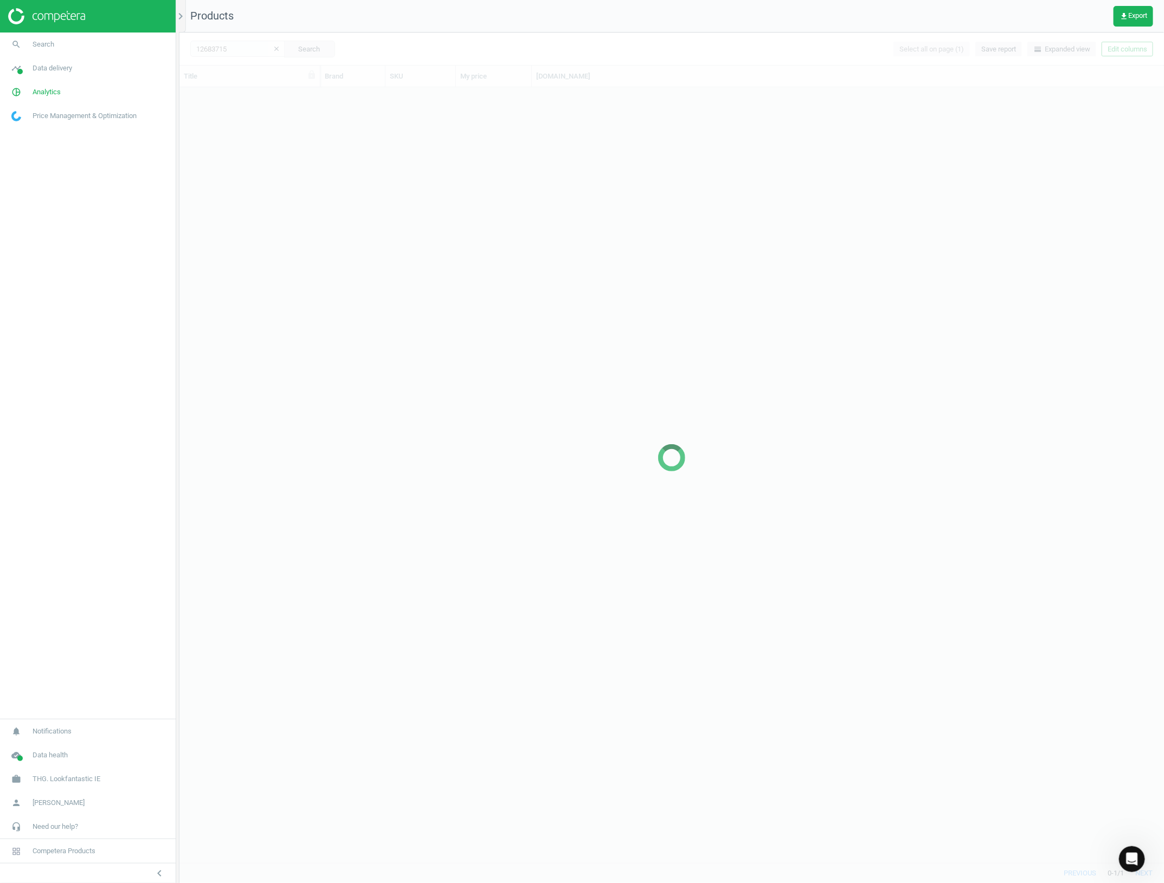
scroll to position [765, 974]
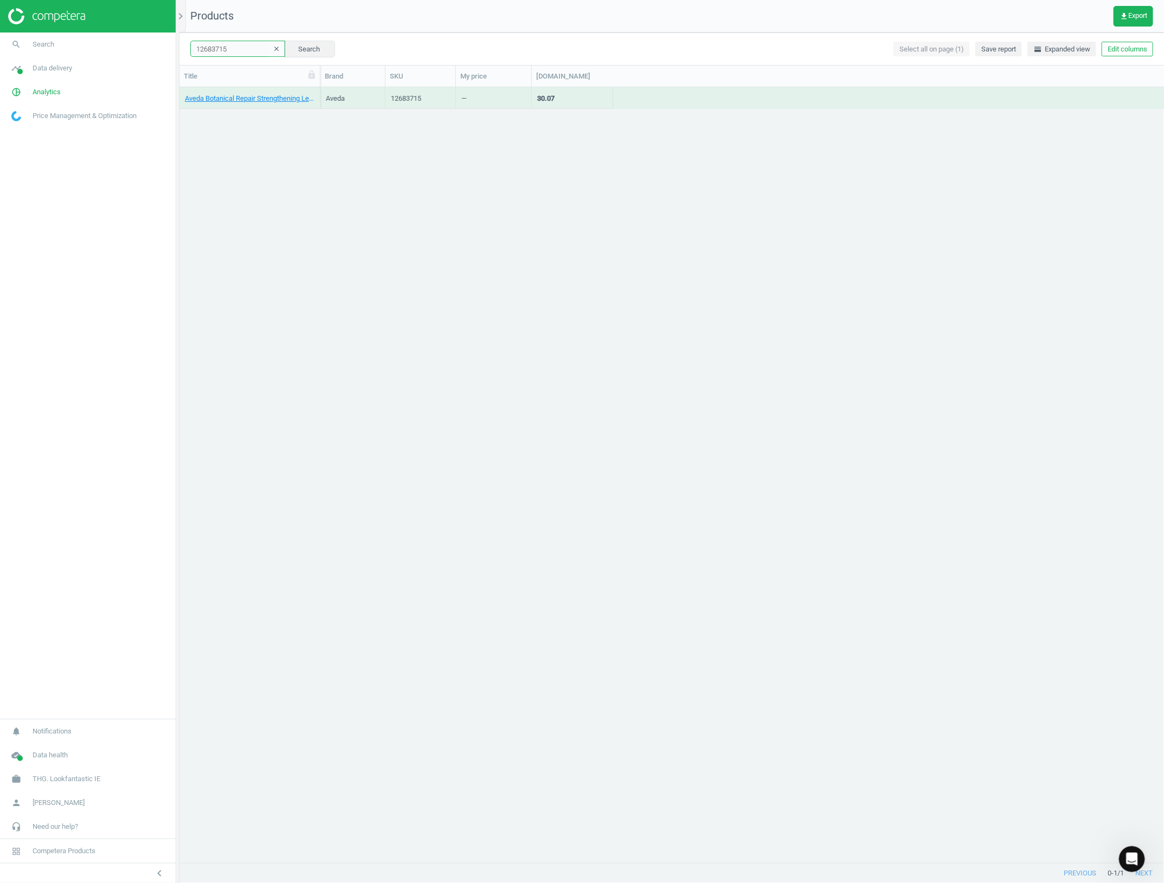
click at [237, 43] on input "12683715" at bounding box center [237, 49] width 95 height 16
paste input "31458"
type input "12631458"
click at [309, 51] on button "Search" at bounding box center [309, 49] width 51 height 16
click at [231, 100] on link "WetBrush Pro Detangler - Purple" at bounding box center [234, 99] width 99 height 10
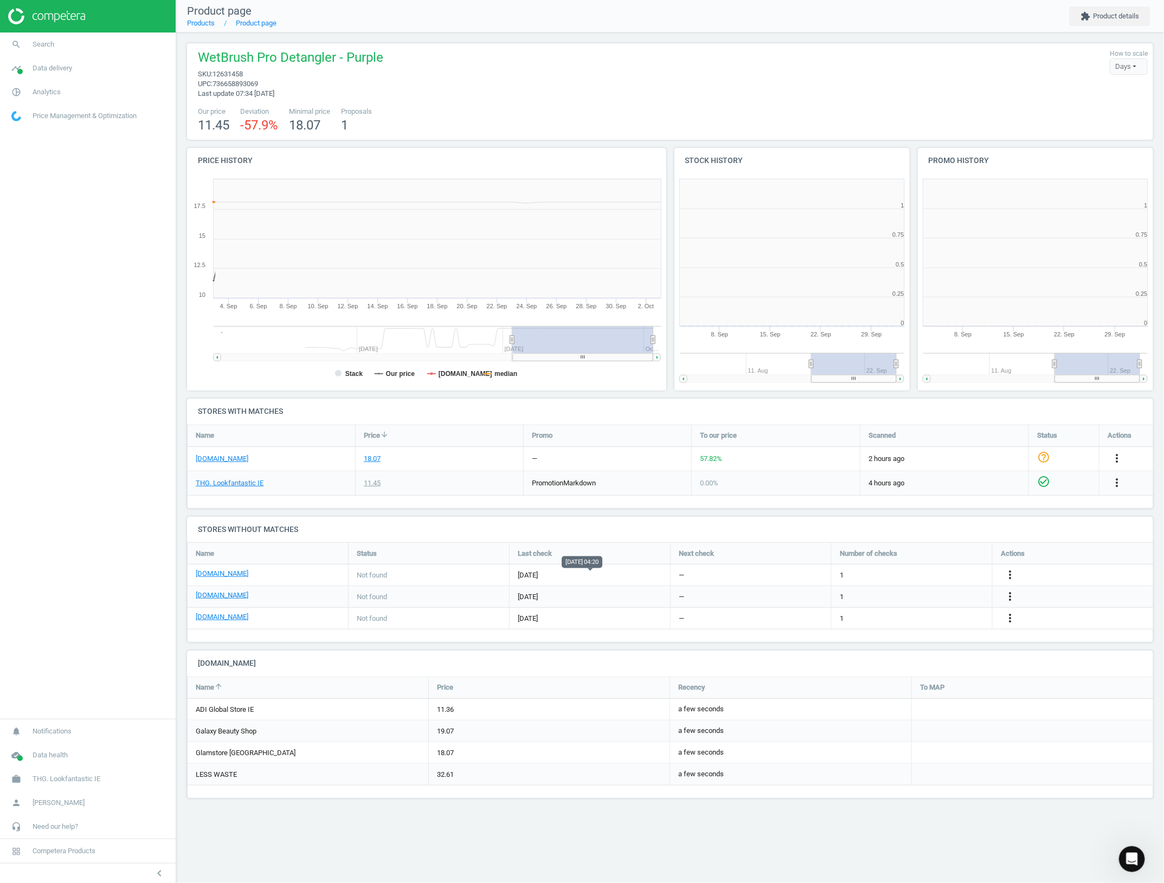
scroll to position [237, 500]
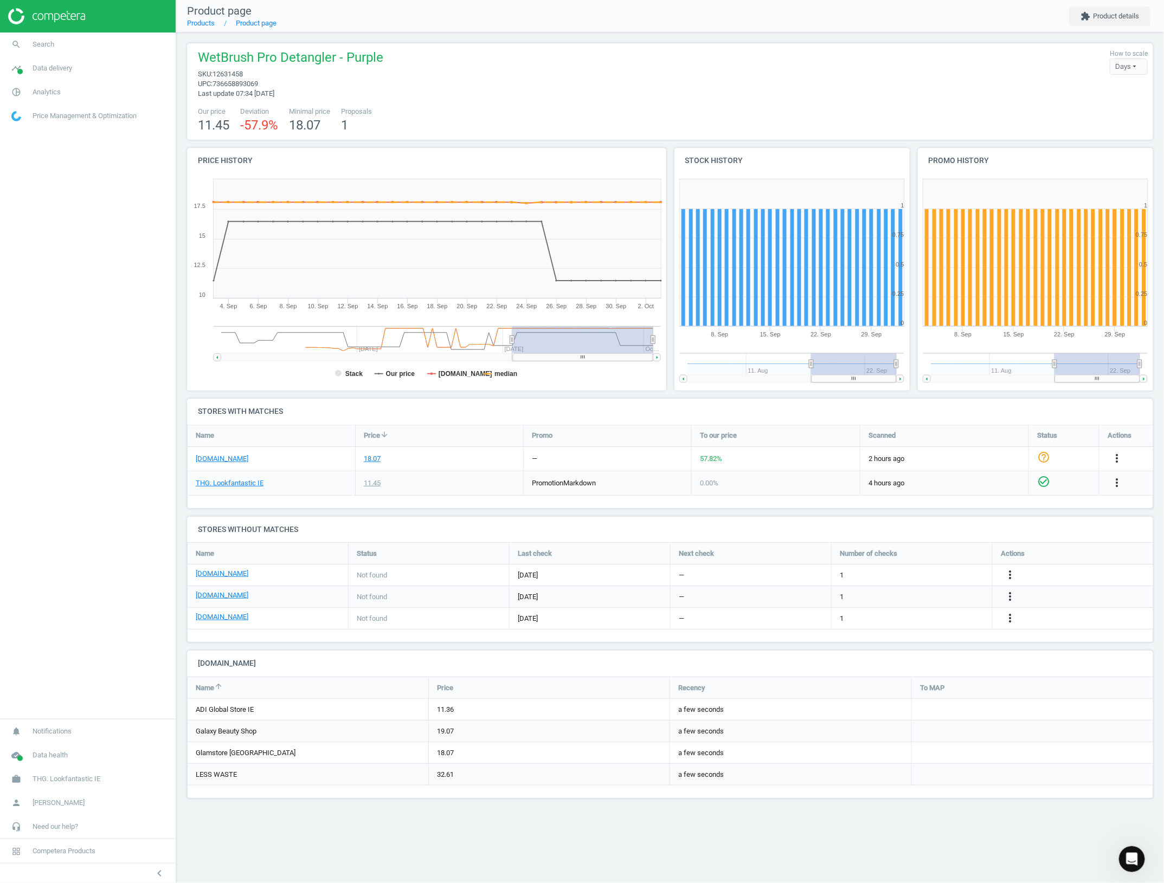
click at [516, 367] on rect at bounding box center [426, 282] width 479 height 217
click at [508, 370] on tspan "median" at bounding box center [505, 374] width 23 height 8
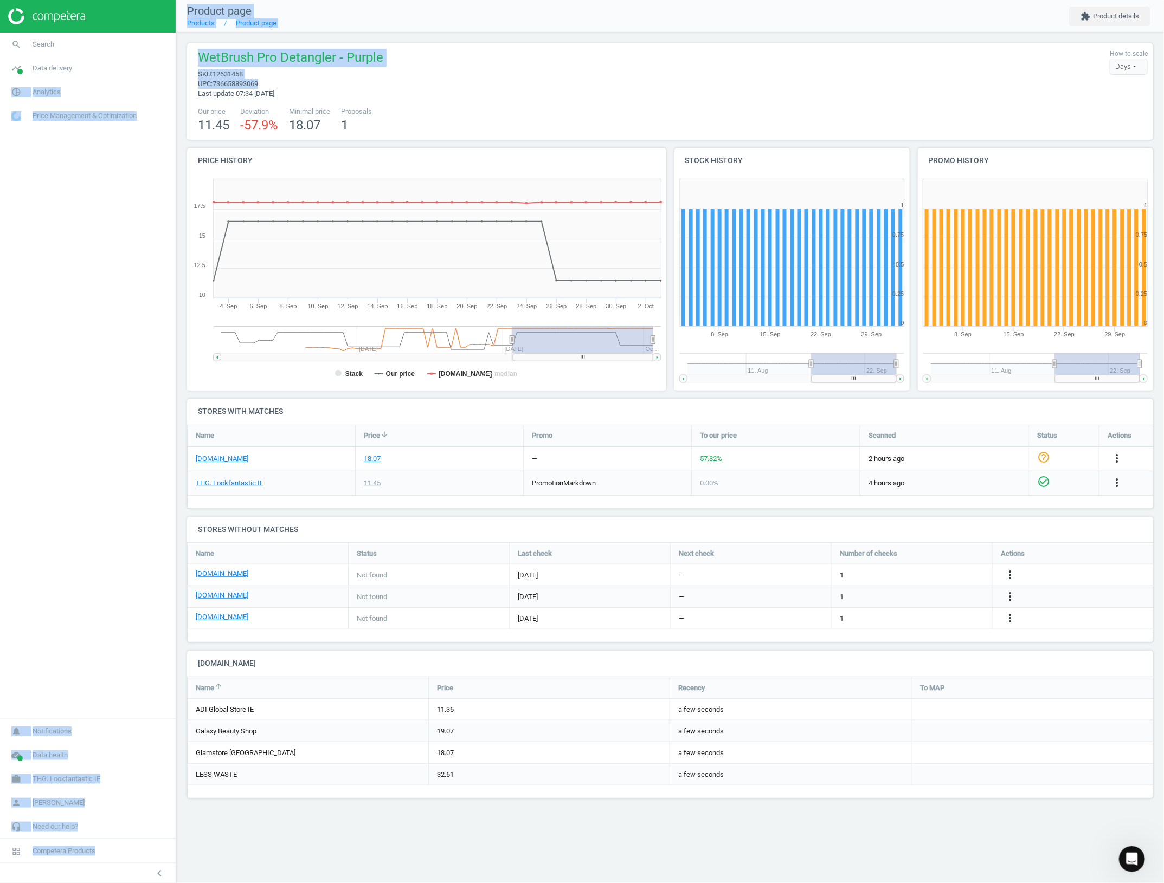
drag, startPoint x: 264, startPoint y: 85, endPoint x: 175, endPoint y: 66, distance: 91.4
click at [175, 66] on section "search Search timeline Data delivery Overview Matches dashboard Matches Rematch…" at bounding box center [582, 441] width 1164 height 883
click at [248, 70] on span "sku : 12631458" at bounding box center [290, 74] width 185 height 10
drag, startPoint x: 264, startPoint y: 82, endPoint x: 195, endPoint y: 63, distance: 72.1
click at [195, 63] on div "WetBrush Pro Detangler - Purple sku : 12631458 upc : 736658893069 Last update 0…" at bounding box center [287, 74] width 191 height 50
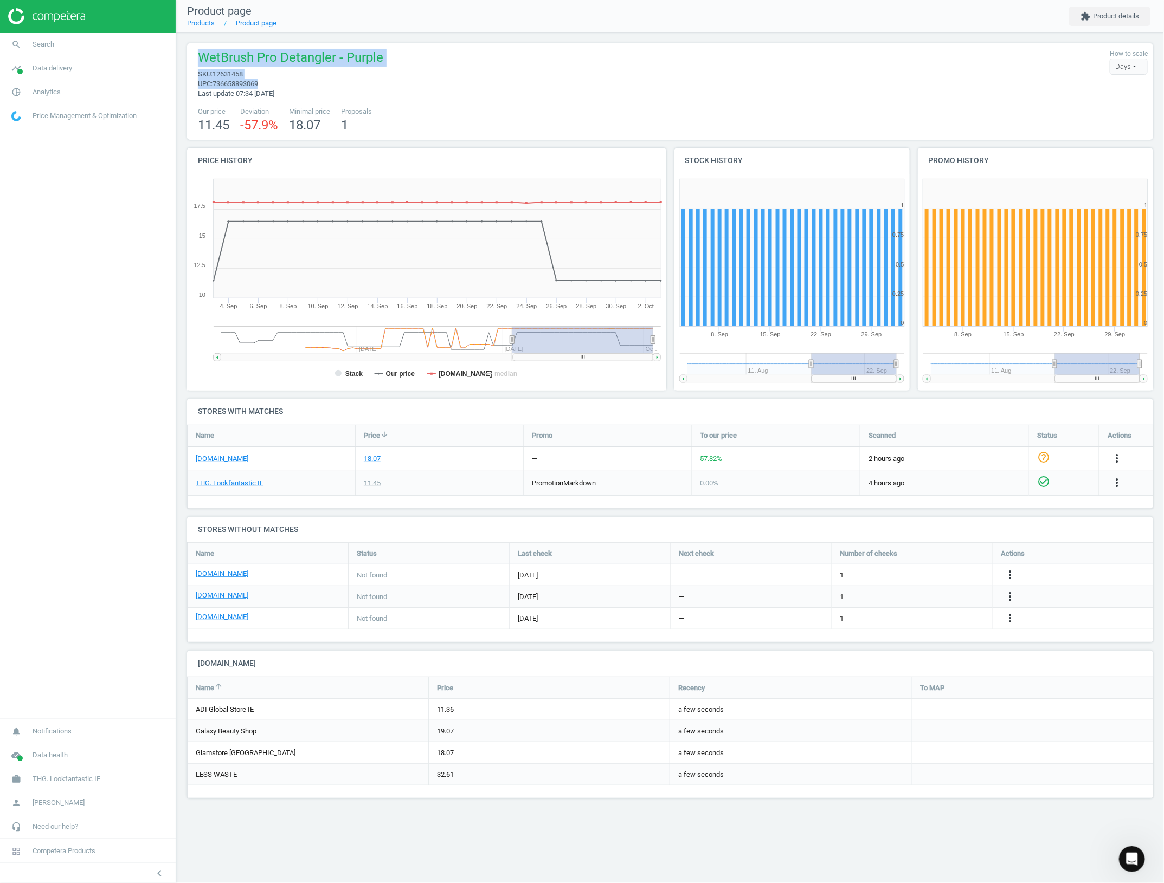
copy div "WetBrush Pro Detangler - Purple sku : 12631458 upc : 736658893069"
click at [163, 875] on icon "chevron_left" at bounding box center [159, 873] width 13 height 13
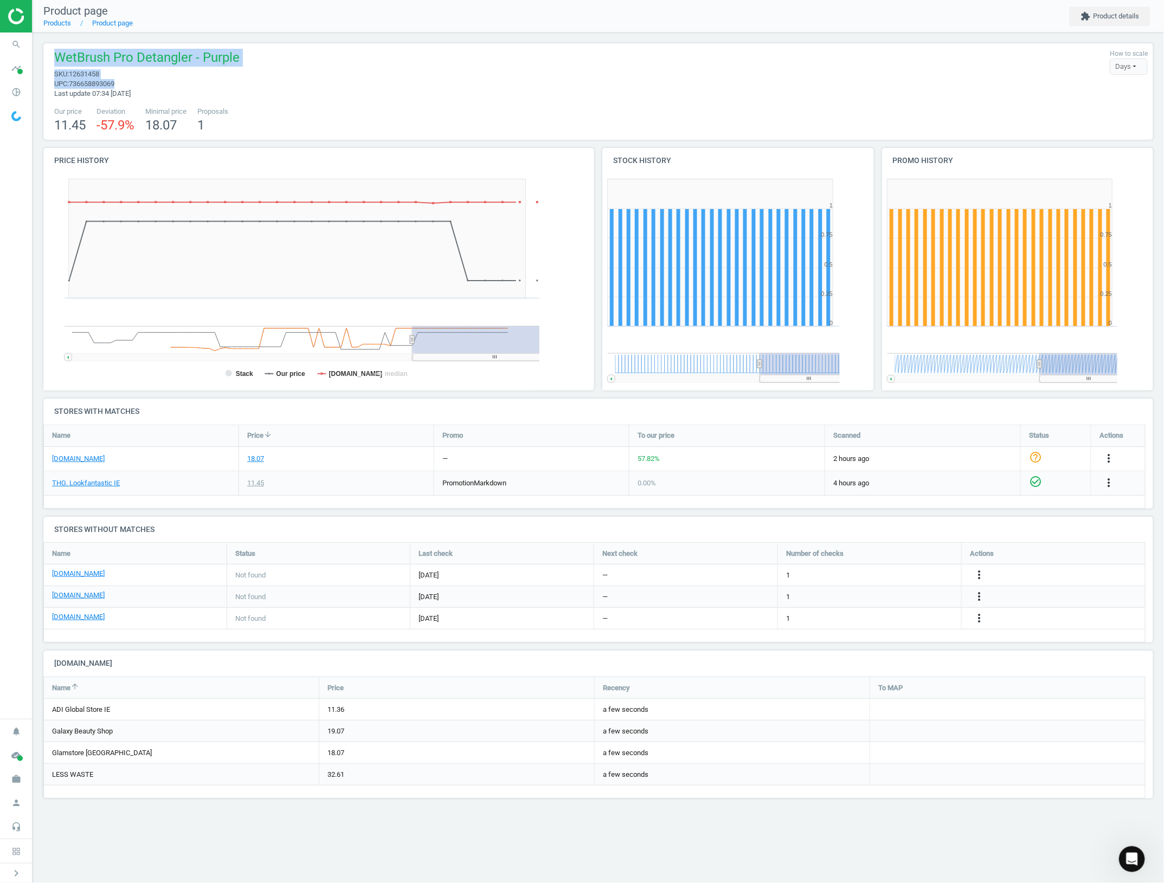
scroll to position [5, 5]
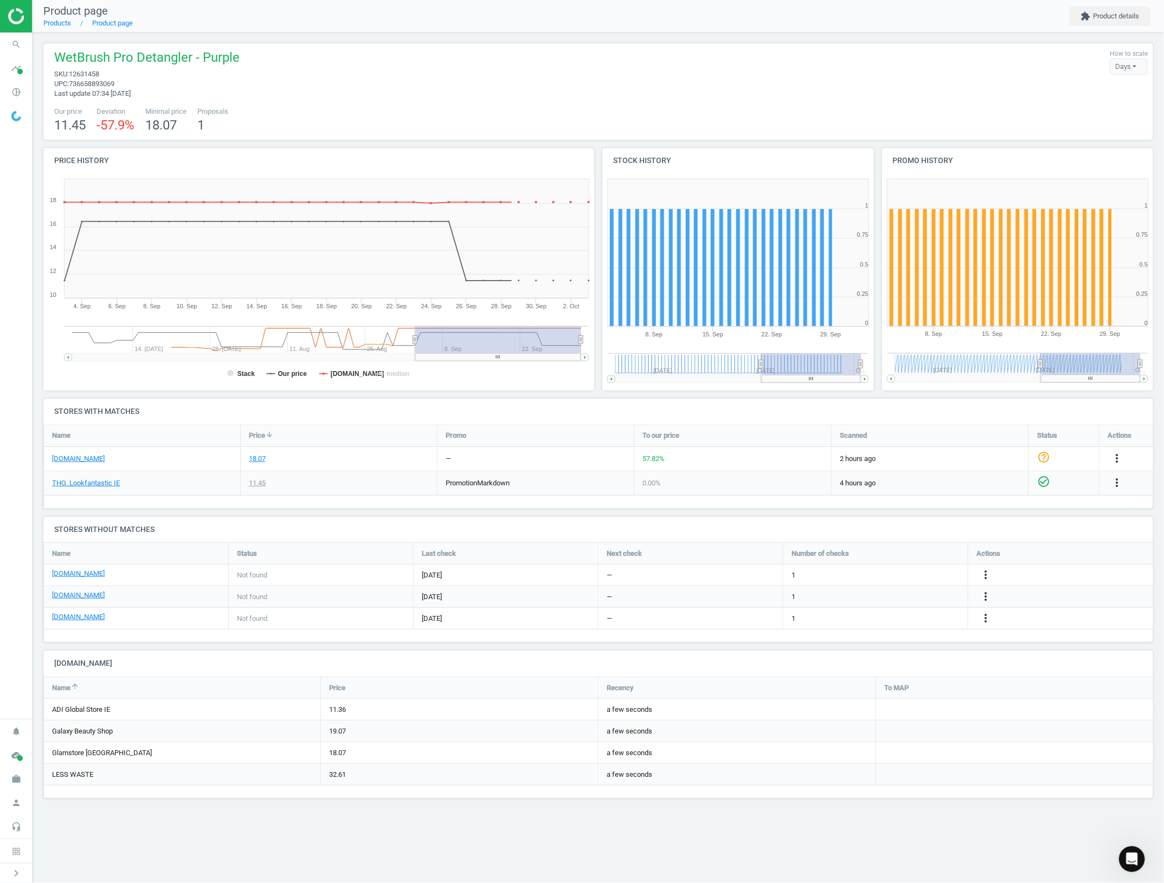
click at [1050, 835] on div "Product page Products Product page extension Product details WetBrush Pro Detan…" at bounding box center [598, 441] width 1131 height 883
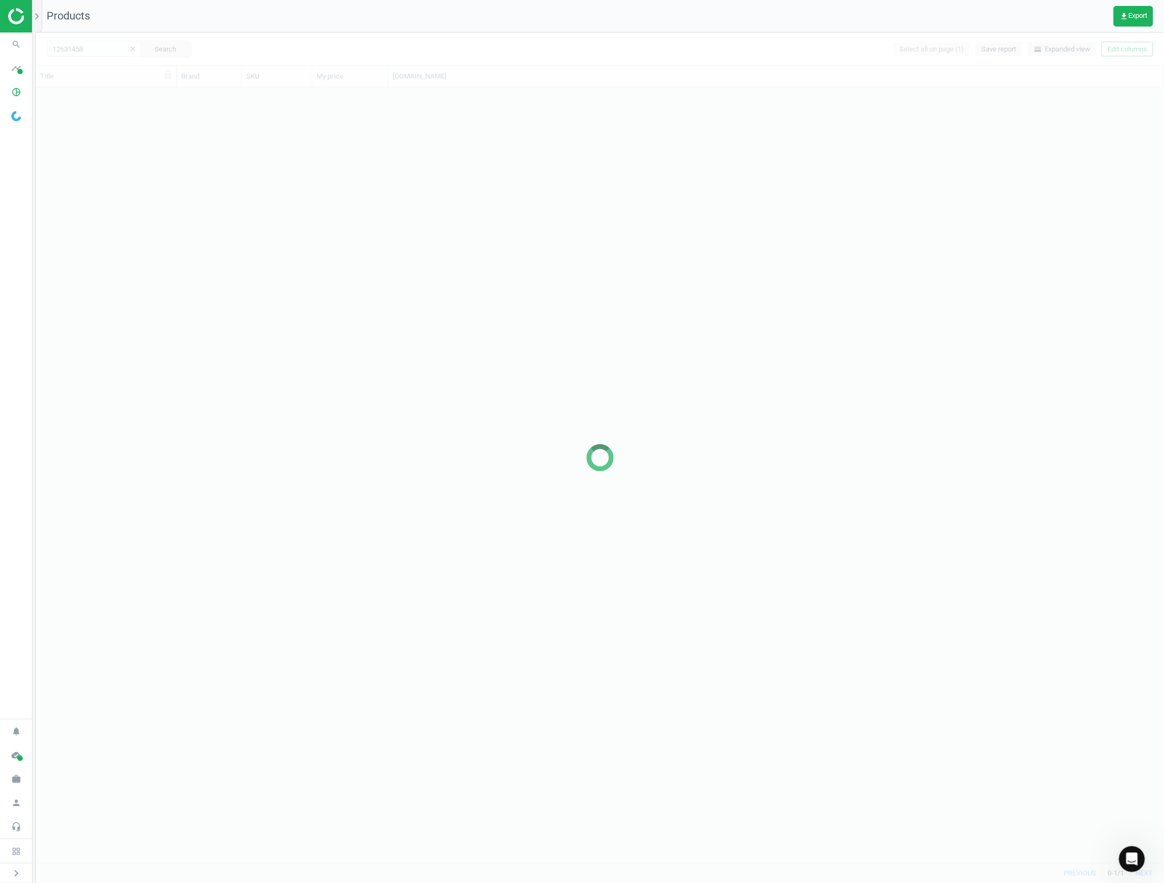
scroll to position [765, 1117]
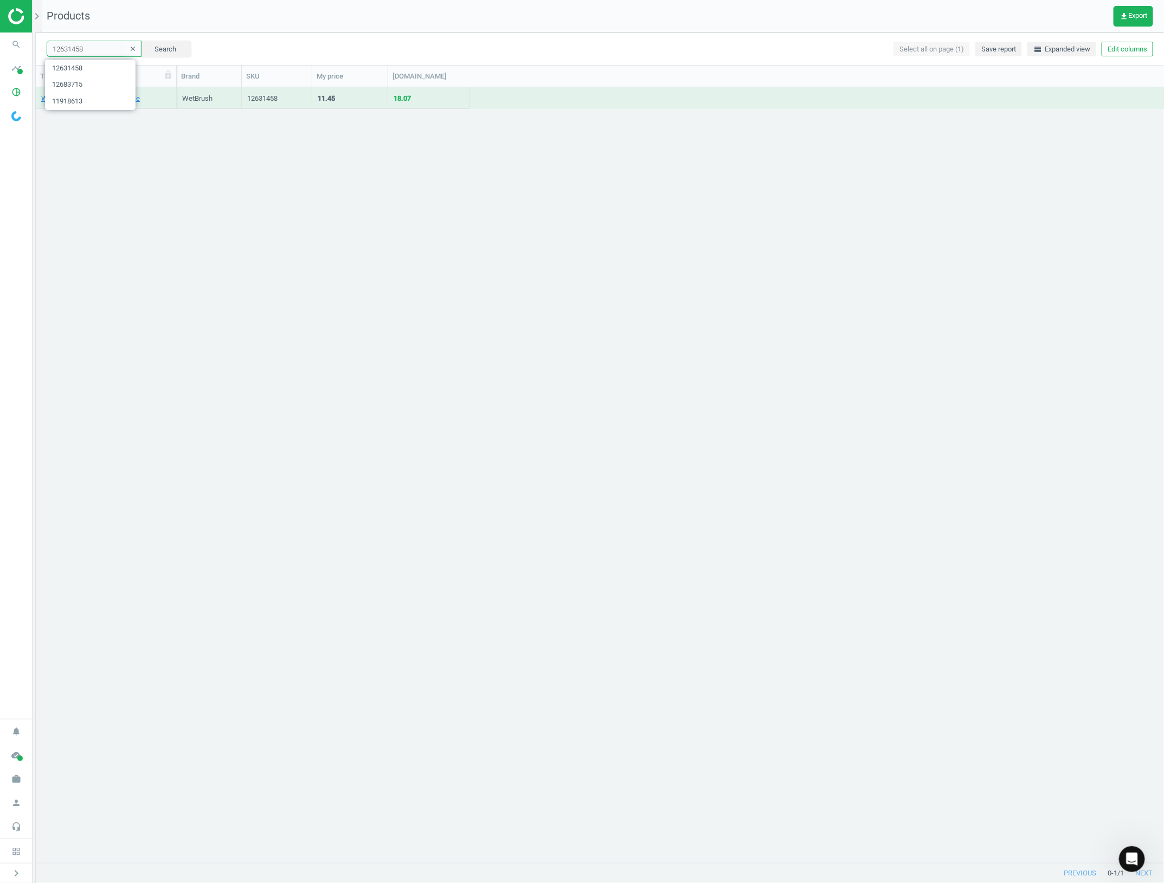
drag, startPoint x: 74, startPoint y: 49, endPoint x: 60, endPoint y: 50, distance: 14.1
click at [69, 49] on input "12631458" at bounding box center [94, 49] width 95 height 16
paste input "450403"
type input "12450403"
click at [173, 51] on button "Search" at bounding box center [165, 49] width 51 height 16
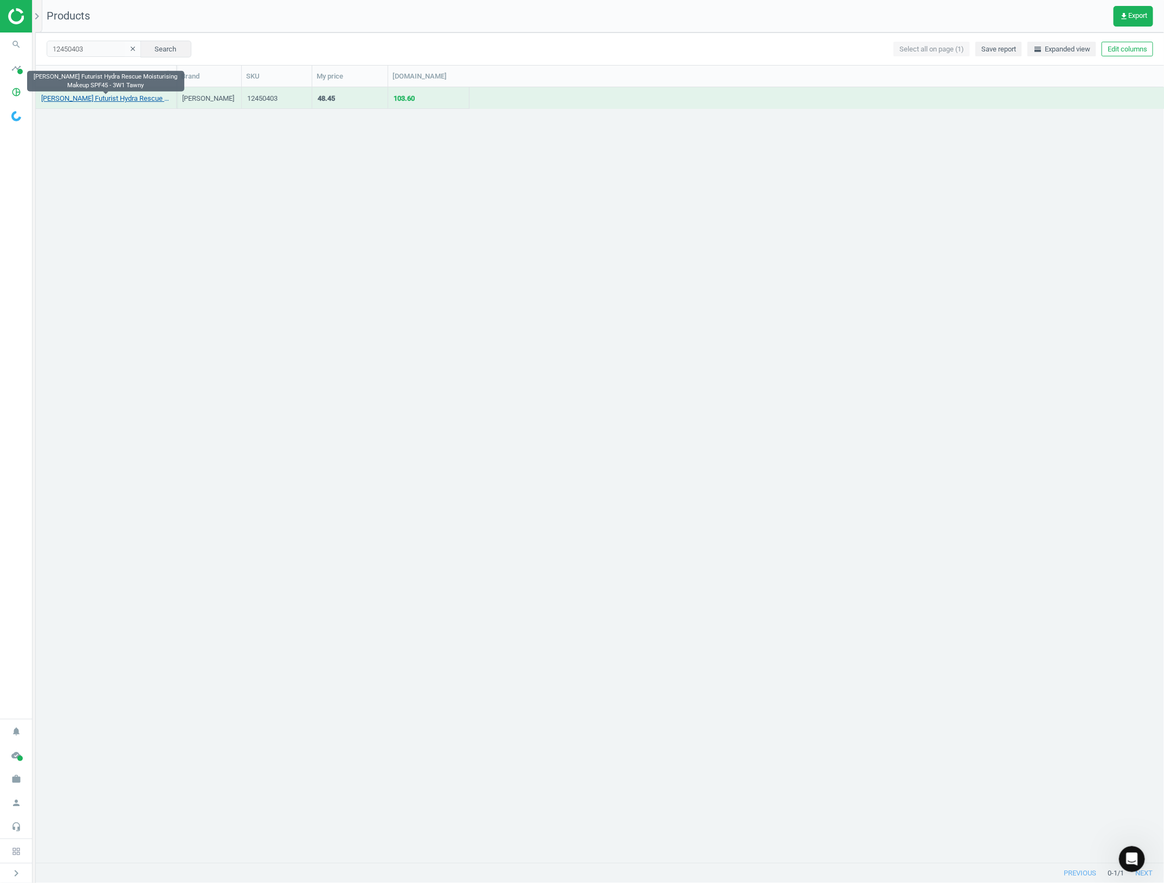
click at [93, 99] on link "Estée Lauder Futurist Hydra Rescue Moisturising Makeup SPF45 - 3W1 Tawny" at bounding box center [106, 99] width 130 height 10
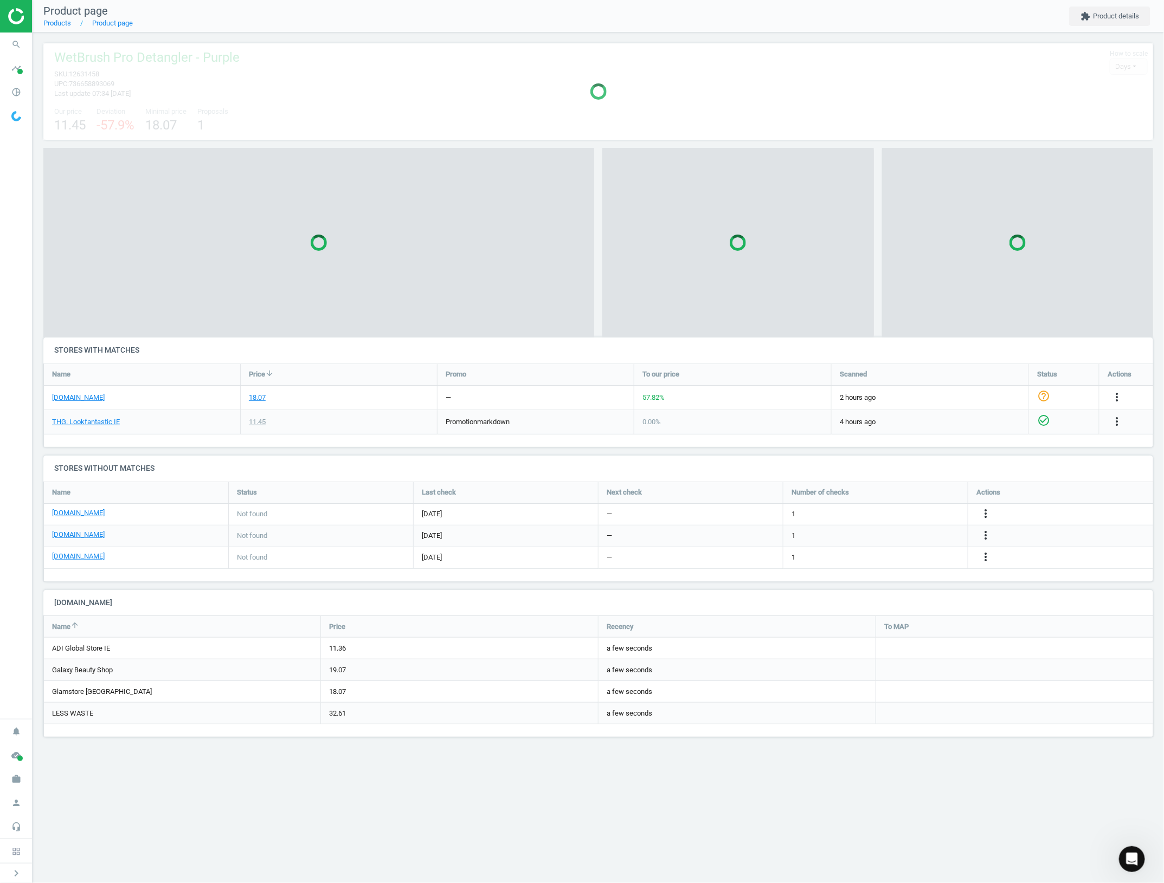
scroll to position [153, 1130]
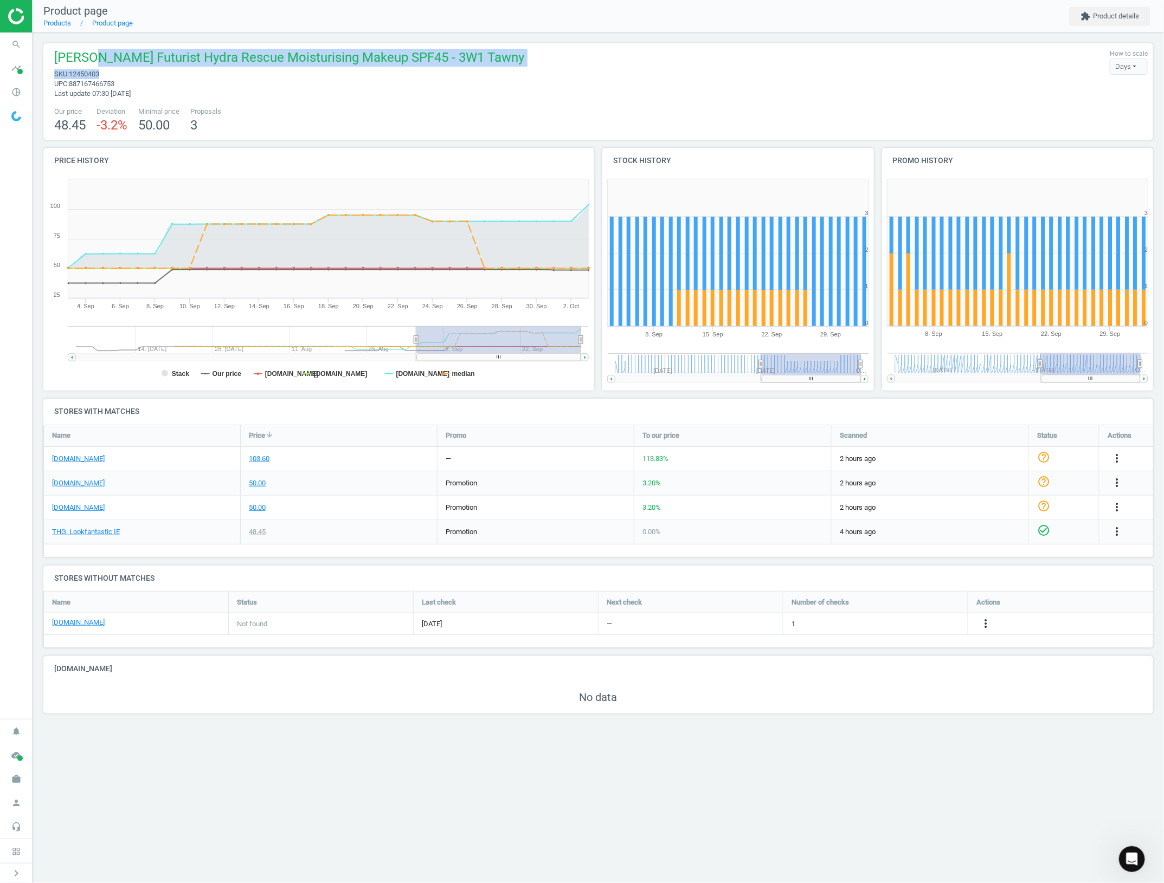
drag, startPoint x: 125, startPoint y: 77, endPoint x: 87, endPoint y: 63, distance: 40.3
click at [87, 63] on div "Estée Lauder Futurist Hydra Rescue Moisturising Makeup SPF45 - 3W1 Tawny sku : …" at bounding box center [286, 74] width 475 height 50
click at [62, 53] on span "Estée Lauder Futurist Hydra Rescue Moisturising Makeup SPF45 - 3W1 Tawny" at bounding box center [289, 59] width 470 height 21
drag, startPoint x: 50, startPoint y: 56, endPoint x: 141, endPoint y: 82, distance: 94.7
click at [141, 82] on div "Estée Lauder Futurist Hydra Rescue Moisturising Makeup SPF45 - 3W1 Tawny sku : …" at bounding box center [286, 74] width 475 height 50
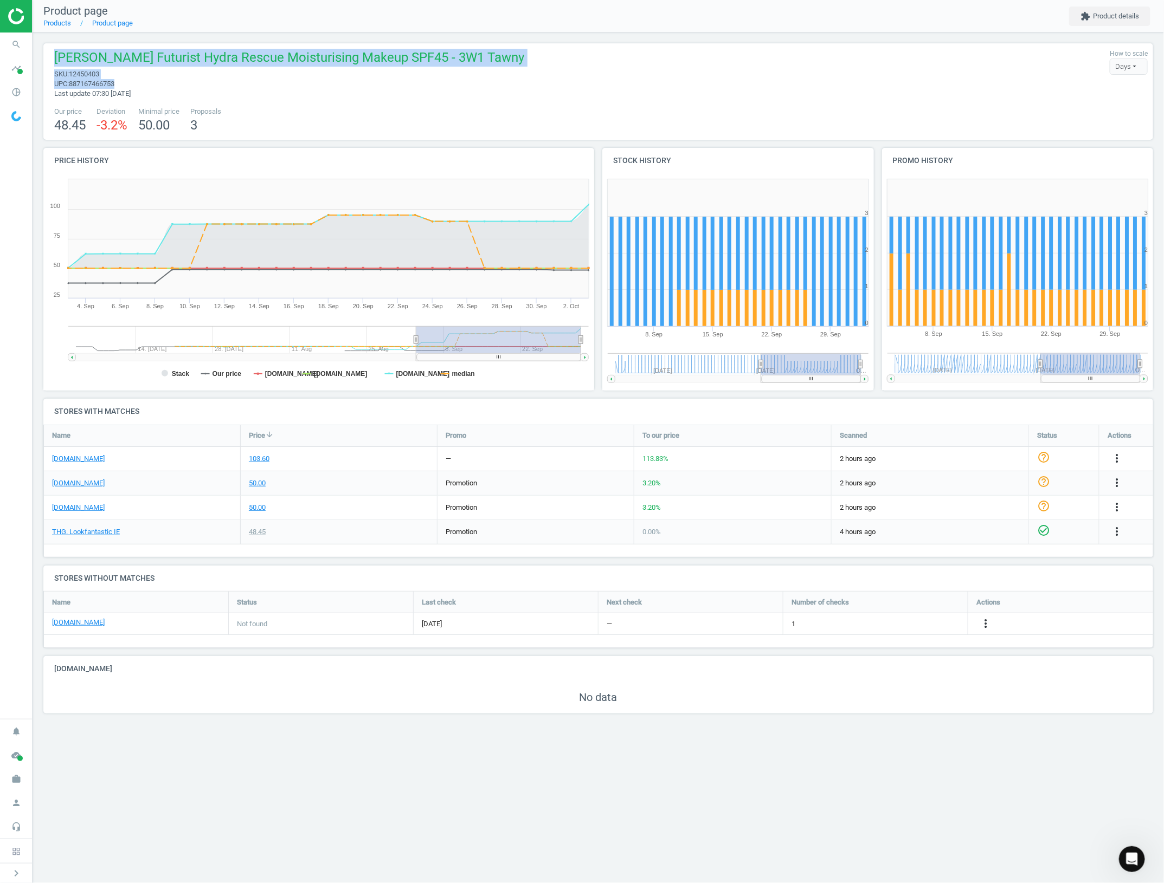
copy div "Estée Lauder Futurist Hydra Rescue Moisturising Makeup SPF45 - 3W1 Tawny sku : …"
click at [634, 763] on div "Product page Products Product page extension Product details Estée Lauder Futur…" at bounding box center [598, 441] width 1131 height 883
